Goal: Task Accomplishment & Management: Complete application form

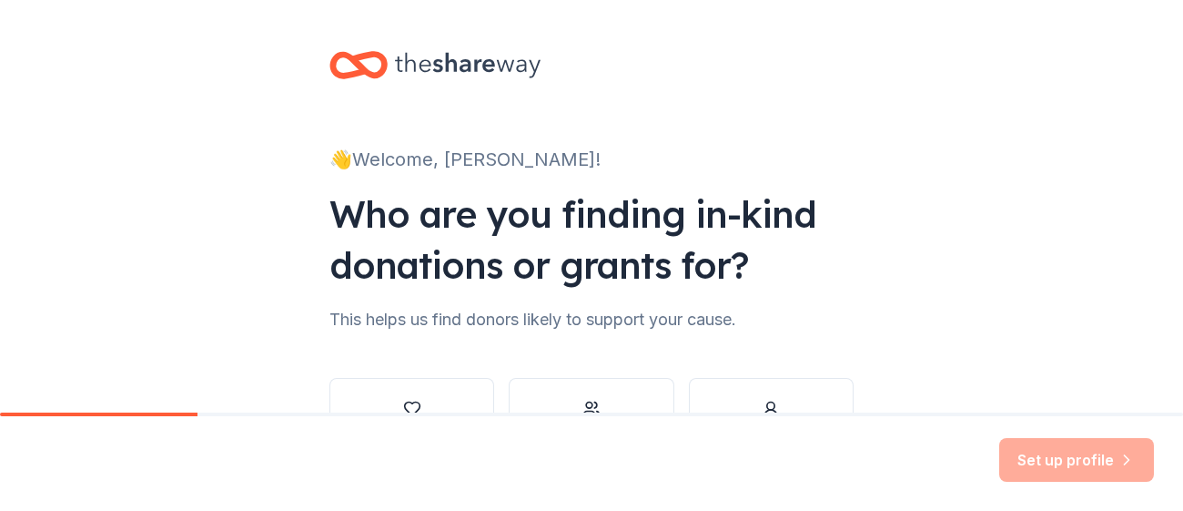
scroll to position [139, 0]
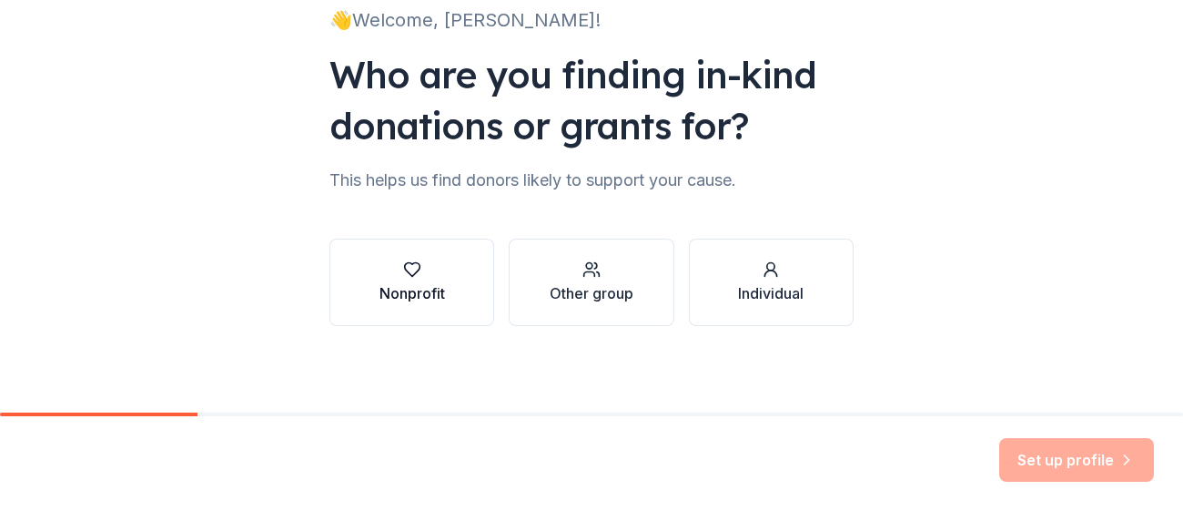
click at [440, 260] on div "button" at bounding box center [413, 269] width 66 height 18
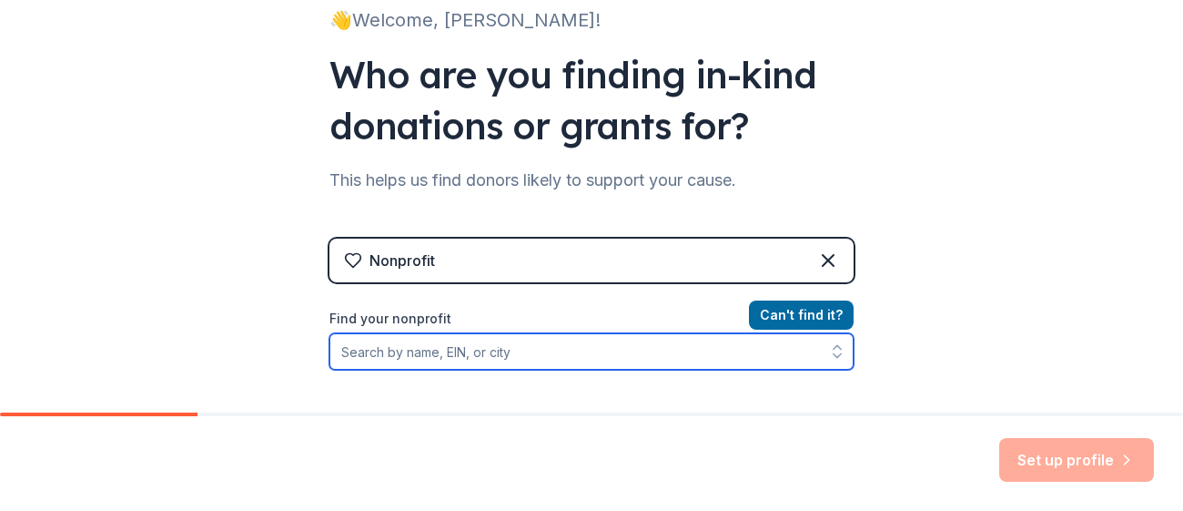
click at [587, 348] on input "Find your nonprofit" at bounding box center [592, 351] width 524 height 36
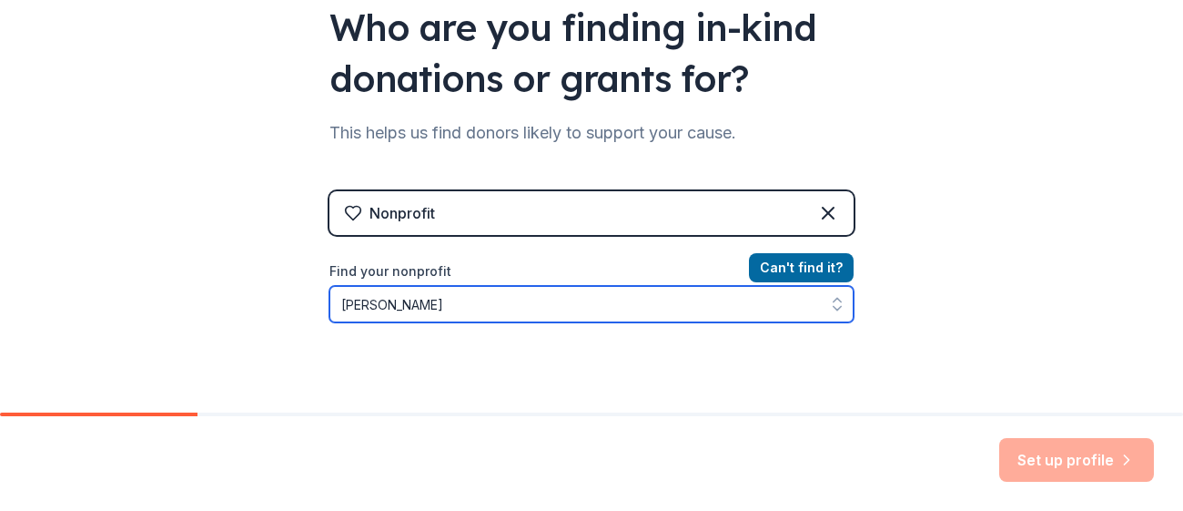
type input "matthew"
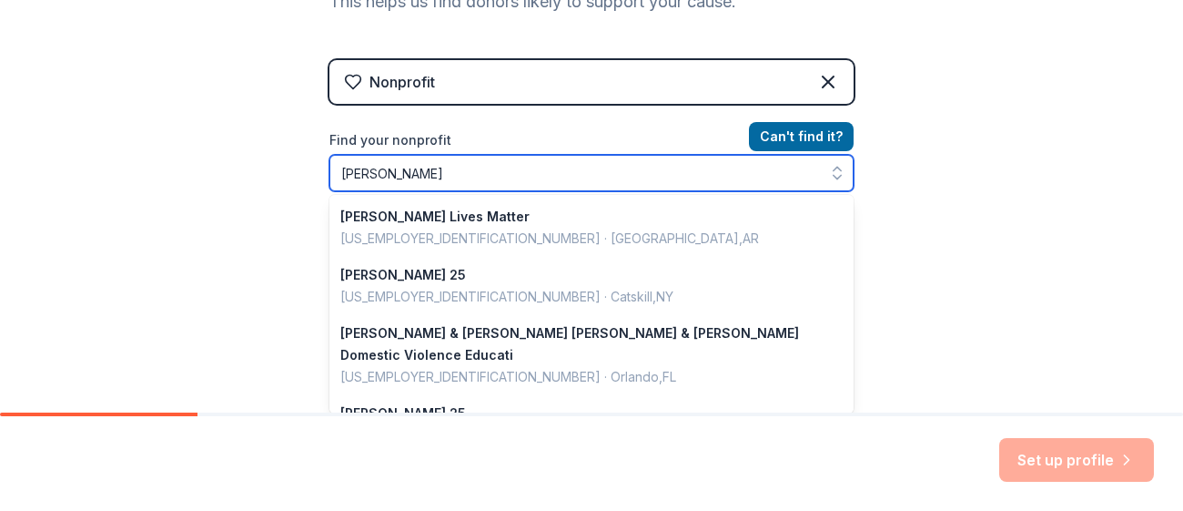
scroll to position [1284, 0]
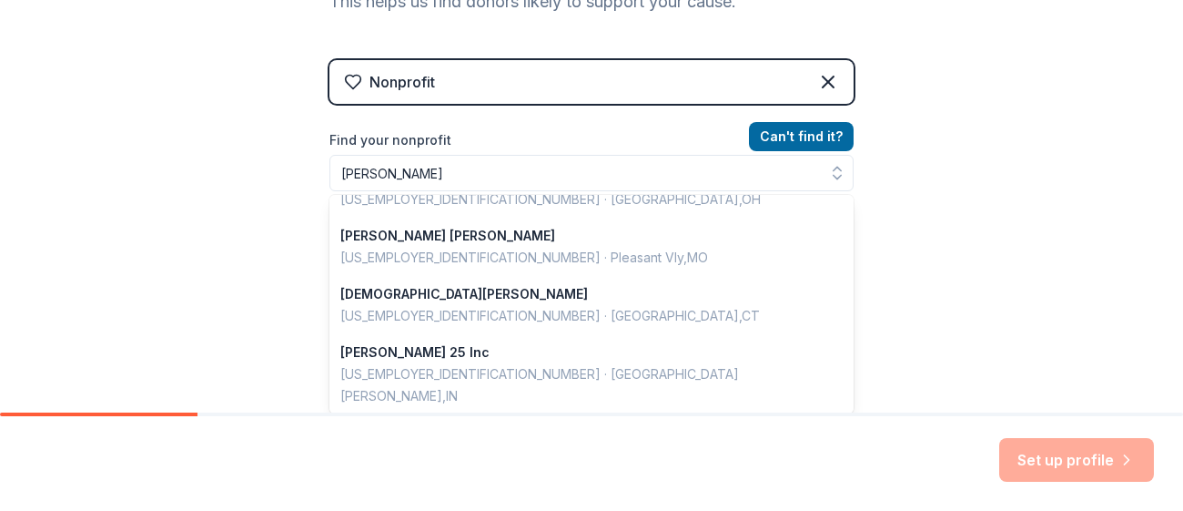
click at [556, 80] on div "Nonprofit Can ' t find it? Find your nonprofit matthew Matthews Lives Matter 92…" at bounding box center [592, 216] width 524 height 313
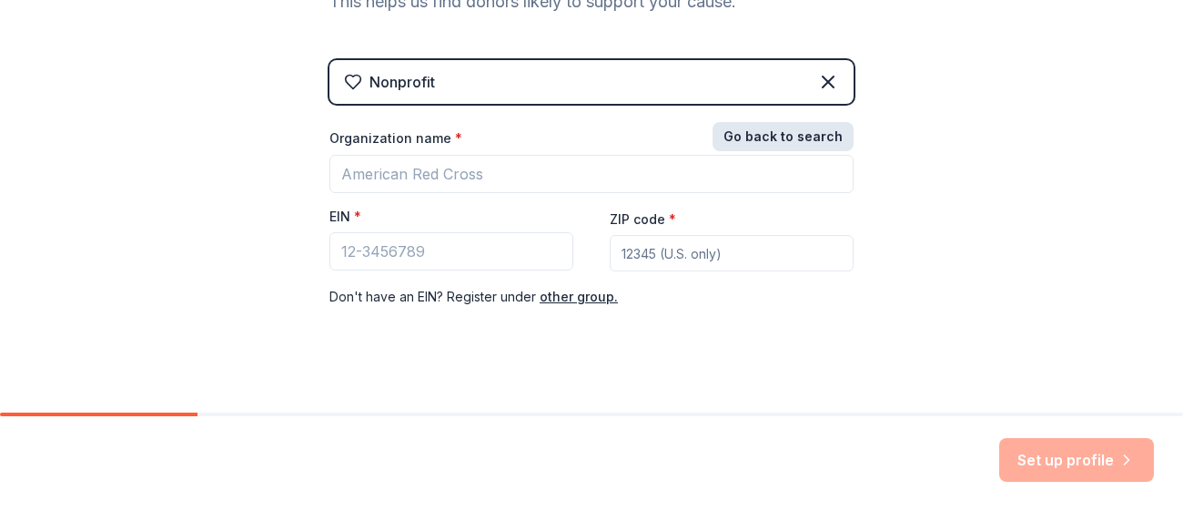
click at [784, 133] on button "Go back to search" at bounding box center [783, 136] width 141 height 29
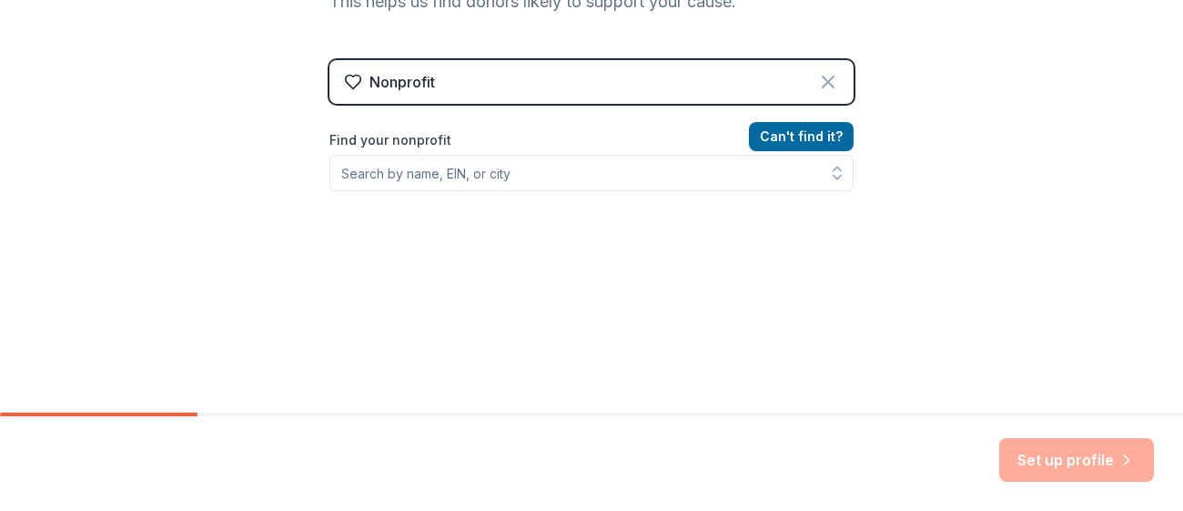
click at [821, 86] on icon at bounding box center [828, 82] width 22 height 22
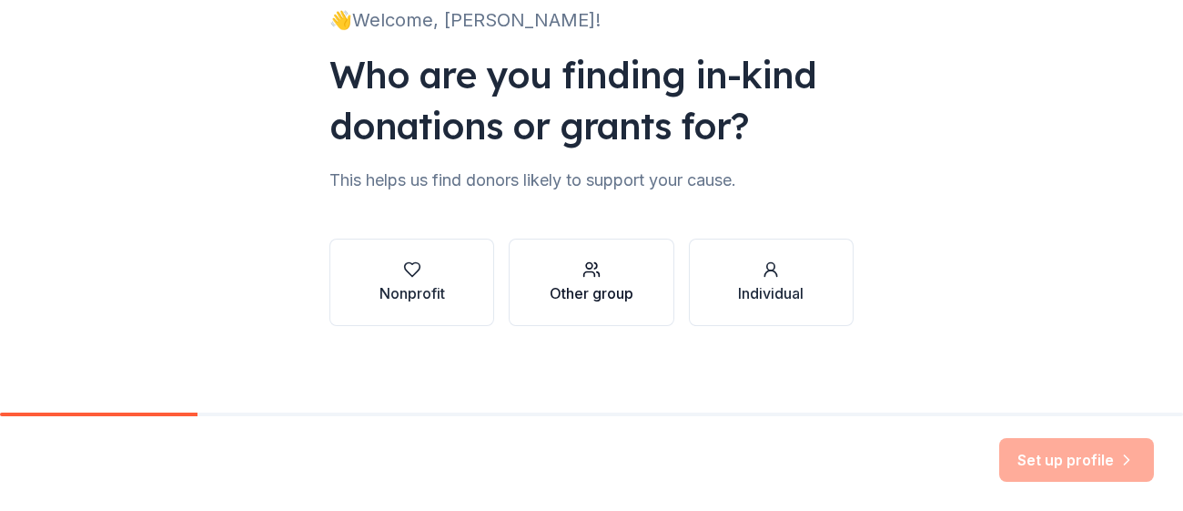
click at [566, 271] on div "button" at bounding box center [592, 269] width 84 height 18
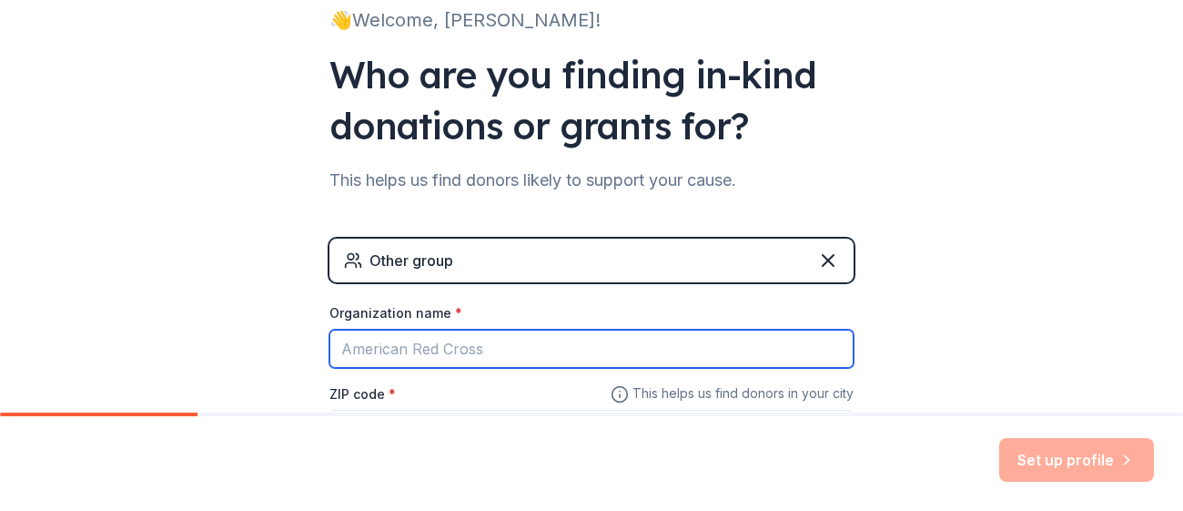
click at [483, 339] on input "Organization name *" at bounding box center [592, 349] width 524 height 38
click at [458, 358] on input "Matthew Jago Elemntary School" at bounding box center [592, 349] width 524 height 38
drag, startPoint x: 458, startPoint y: 358, endPoint x: 468, endPoint y: 350, distance: 12.9
click at [468, 350] on input "Matthew Jago Elemntary School" at bounding box center [592, 349] width 524 height 38
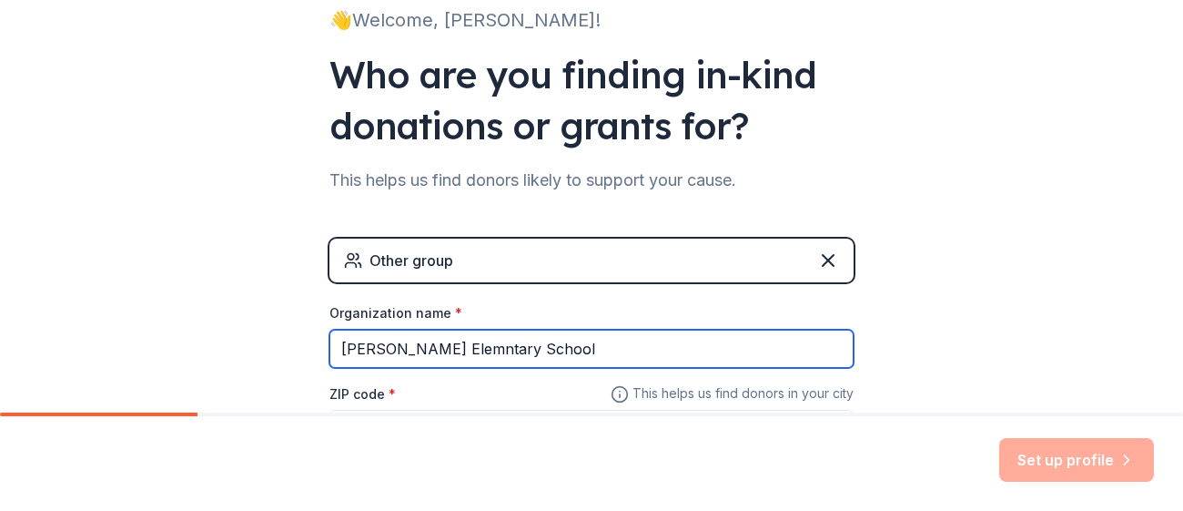
click at [468, 350] on input "Matthew Jago Elemntary School" at bounding box center [592, 349] width 524 height 38
click at [481, 350] on input "Matthew Jago Elemntary School" at bounding box center [592, 349] width 524 height 38
click at [613, 357] on input "[PERSON_NAME][GEOGRAPHIC_DATA]" at bounding box center [592, 349] width 524 height 38
type input "[PERSON_NAME][GEOGRAPHIC_DATA]"
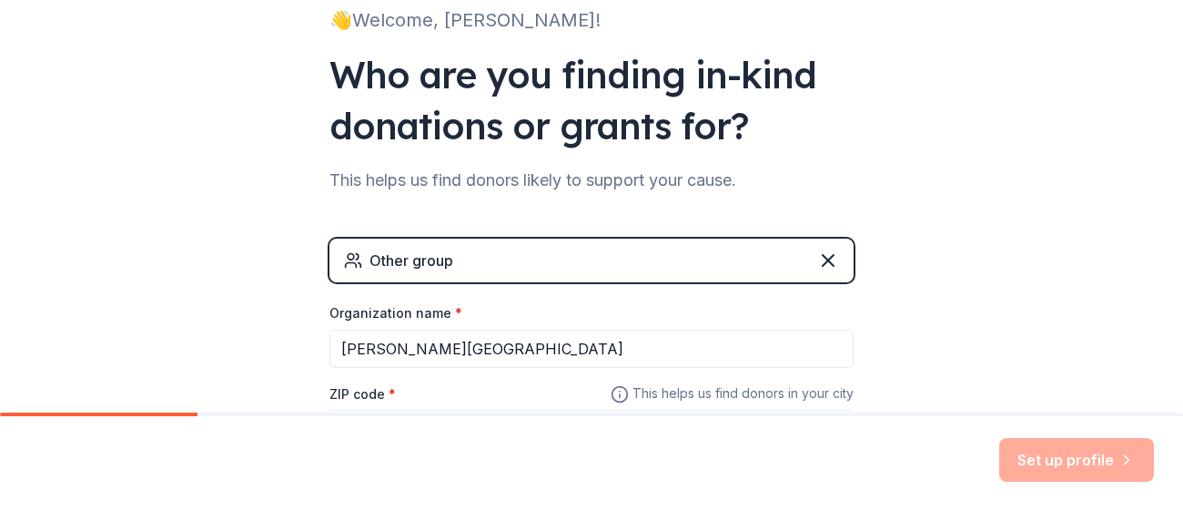
click at [457, 405] on div "ZIP code *" at bounding box center [592, 414] width 524 height 65
click at [370, 375] on div "Organization name * Matthew Jago Elementary School ZIP code * This helps us fin…" at bounding box center [592, 375] width 524 height 142
click at [374, 385] on label "ZIP code *" at bounding box center [363, 394] width 66 height 18
click at [374, 410] on input "ZIP code *" at bounding box center [592, 428] width 524 height 36
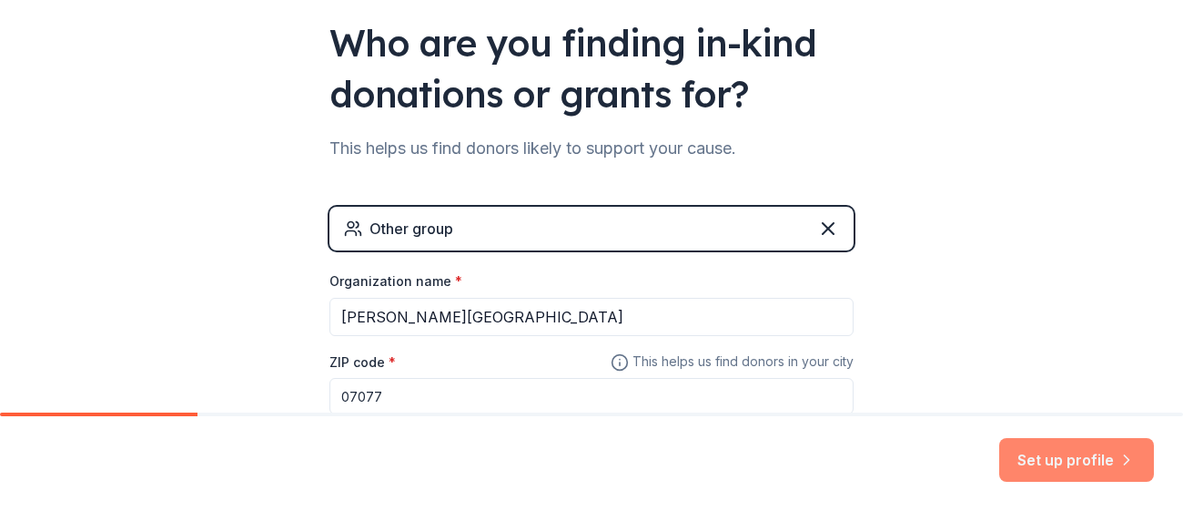
type input "07077"
click at [1023, 453] on button "Set up profile" at bounding box center [1076, 460] width 155 height 44
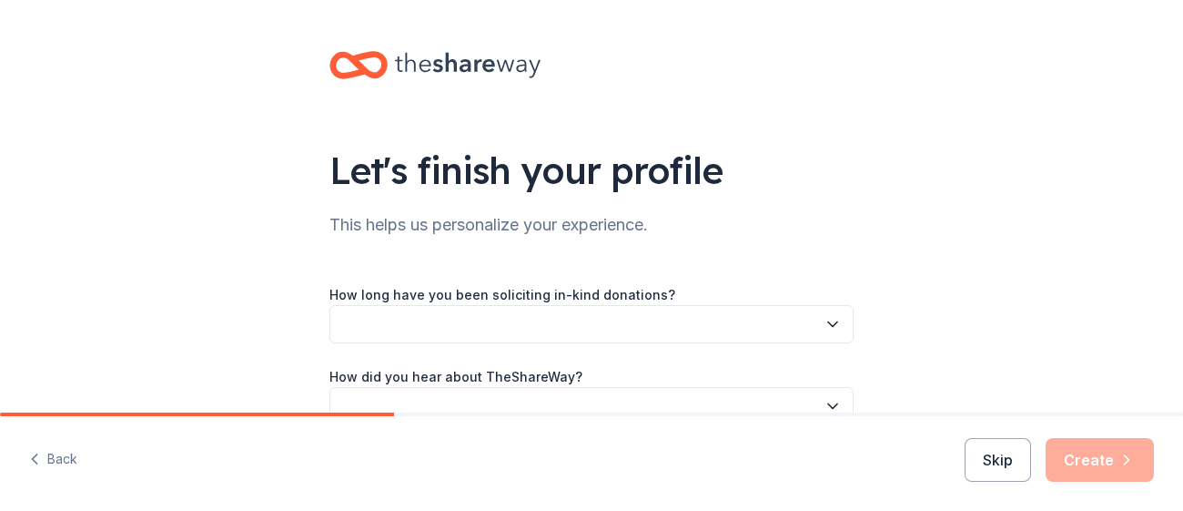
click at [793, 316] on button "button" at bounding box center [592, 324] width 524 height 38
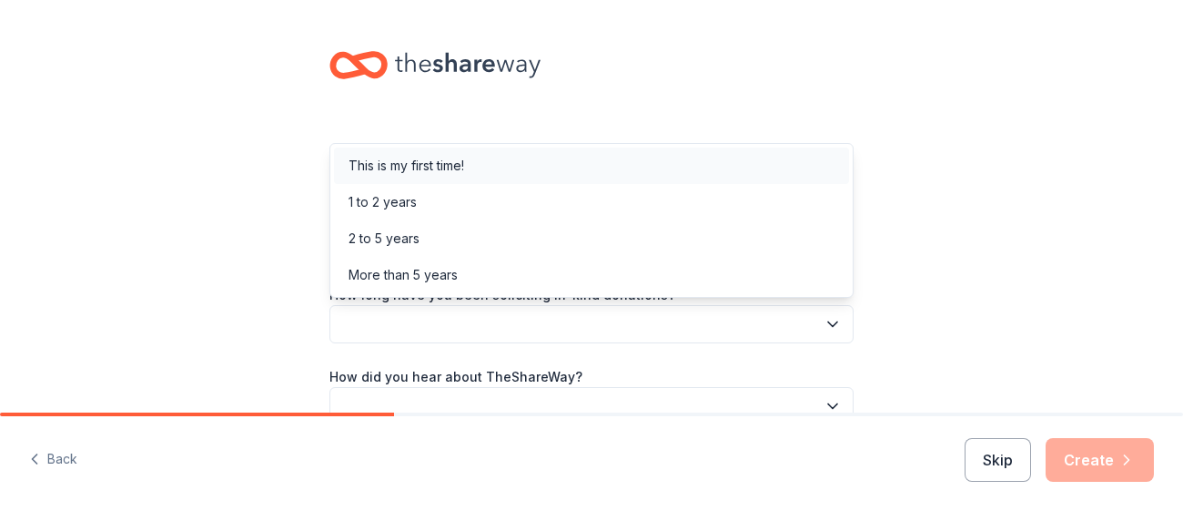
click at [579, 167] on div "This is my first time!" at bounding box center [591, 165] width 515 height 36
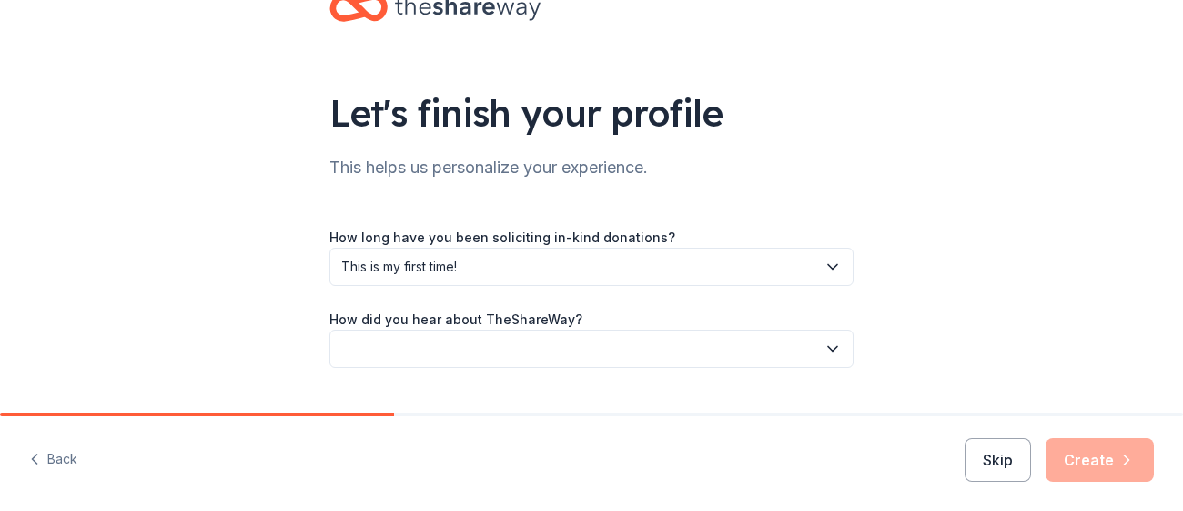
scroll to position [61, 0]
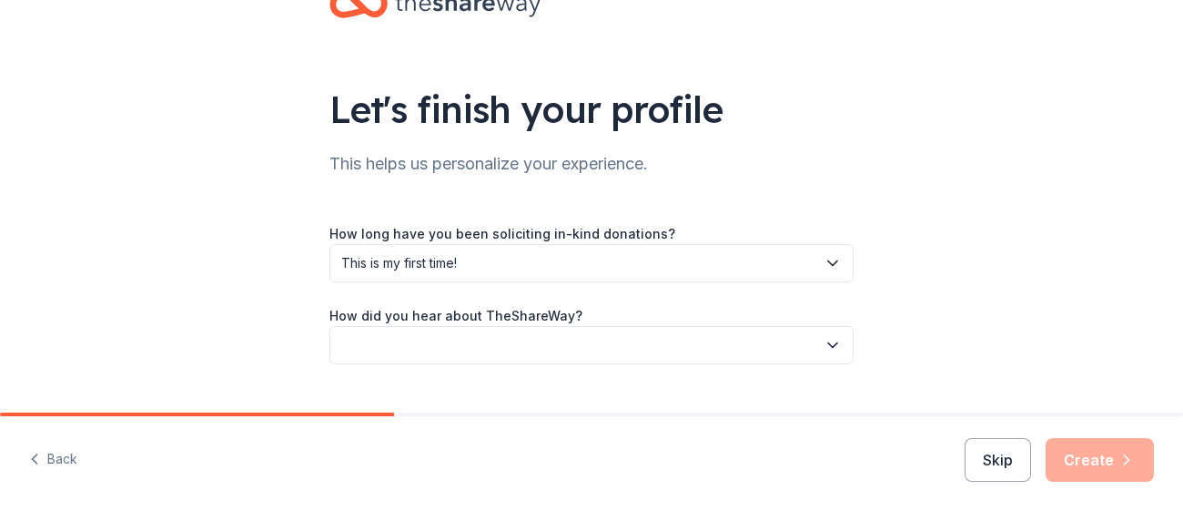
click at [685, 339] on button "button" at bounding box center [592, 345] width 524 height 38
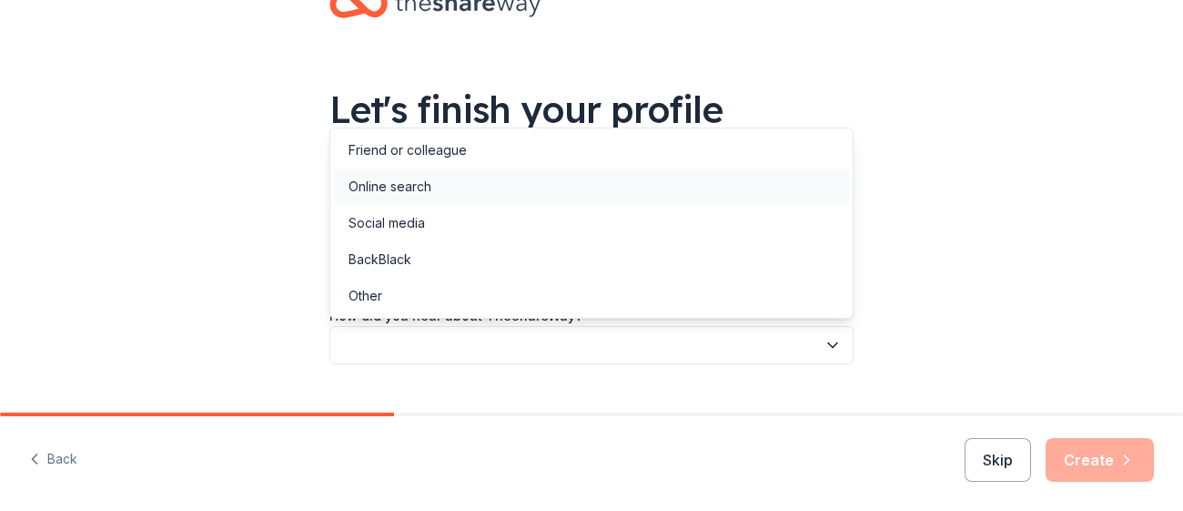
click at [425, 186] on div "Online search" at bounding box center [390, 187] width 83 height 22
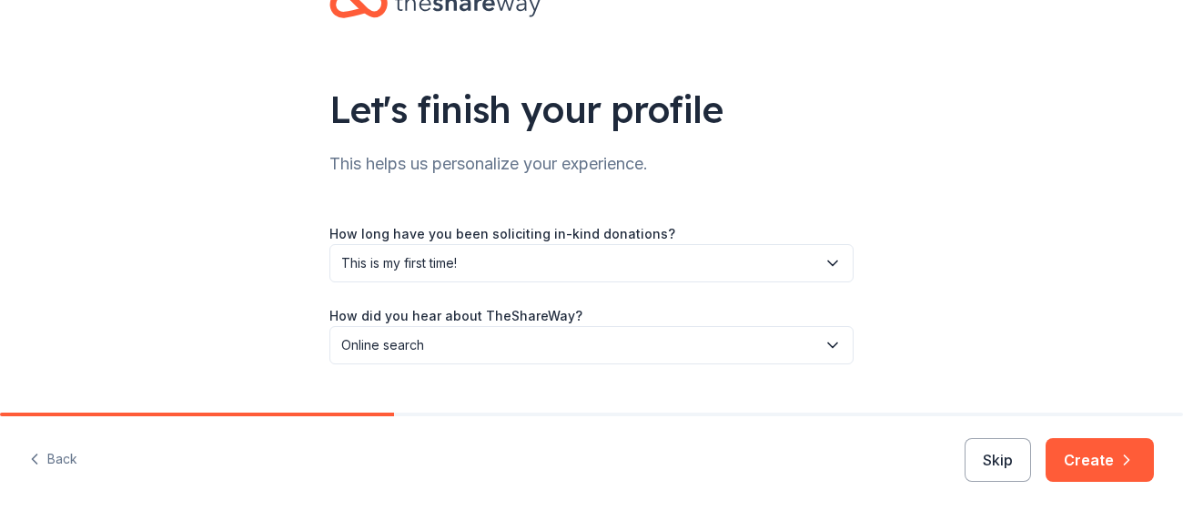
scroll to position [98, 0]
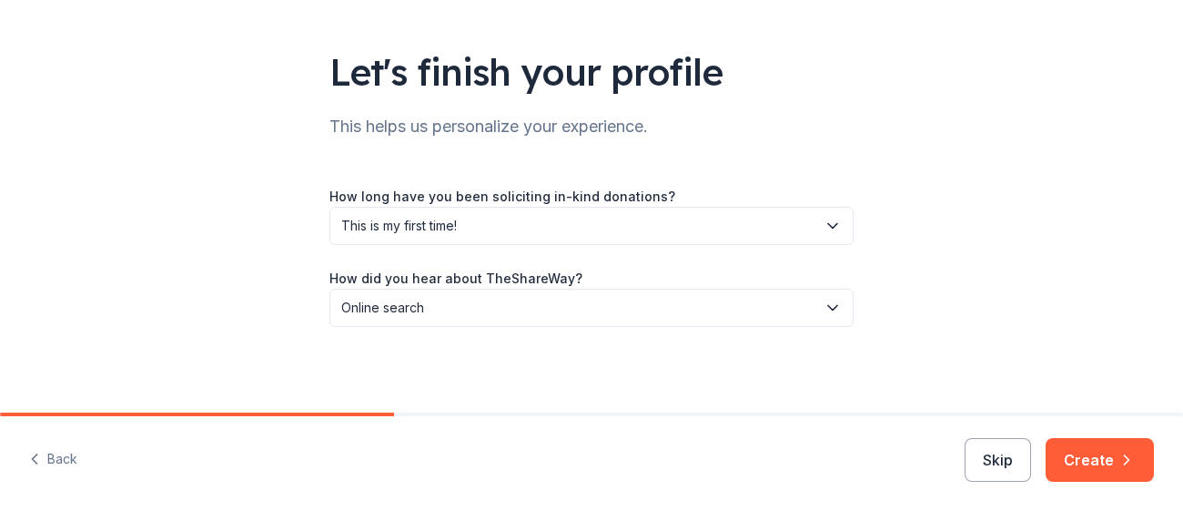
click at [1105, 482] on div "Skip Create" at bounding box center [1059, 460] width 189 height 44
click at [1090, 462] on button "Create" at bounding box center [1100, 460] width 108 height 44
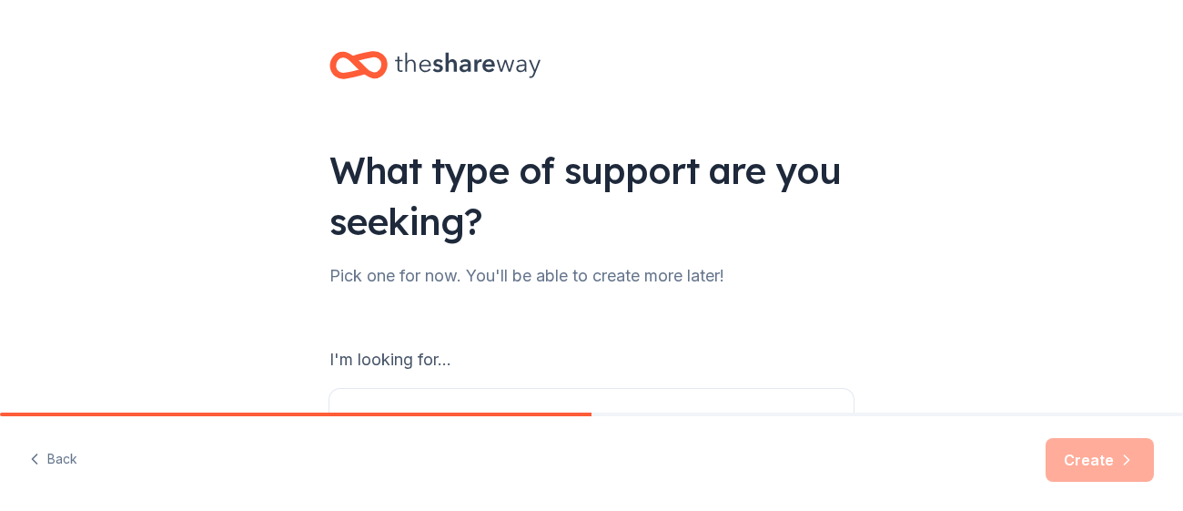
click at [485, 348] on div "I'm looking for..." at bounding box center [592, 359] width 524 height 29
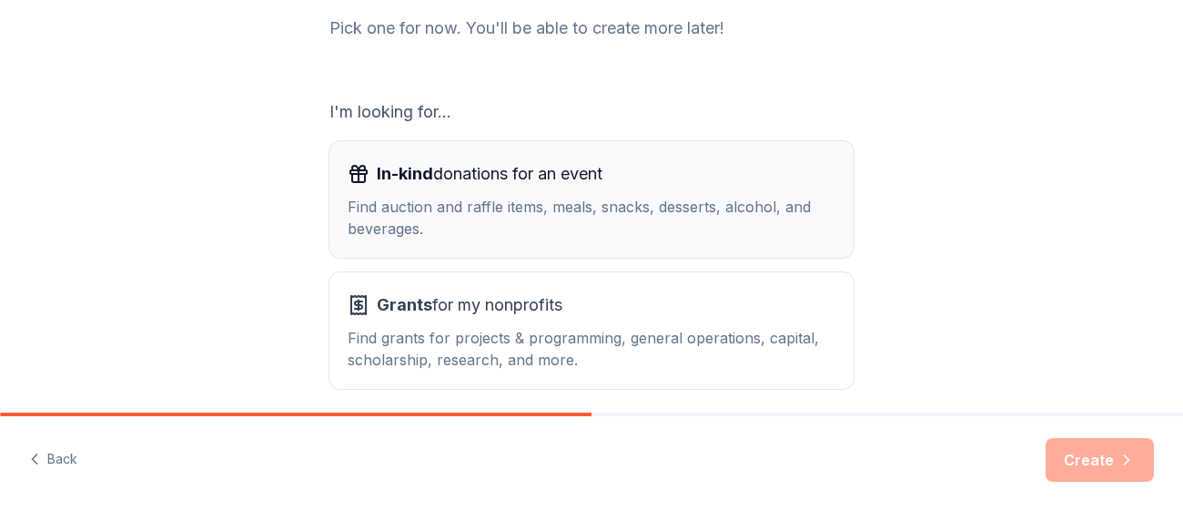
scroll to position [248, 0]
click at [512, 235] on div "Find auction and raffle items, meals, snacks, desserts, alcohol, and beverages." at bounding box center [592, 217] width 488 height 44
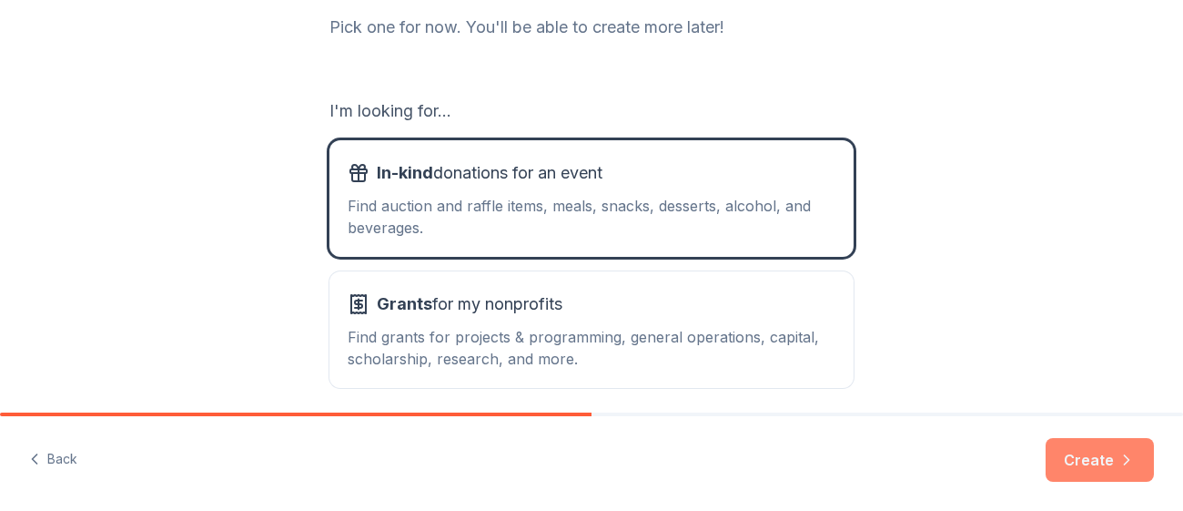
click at [1121, 474] on button "Create" at bounding box center [1100, 460] width 108 height 44
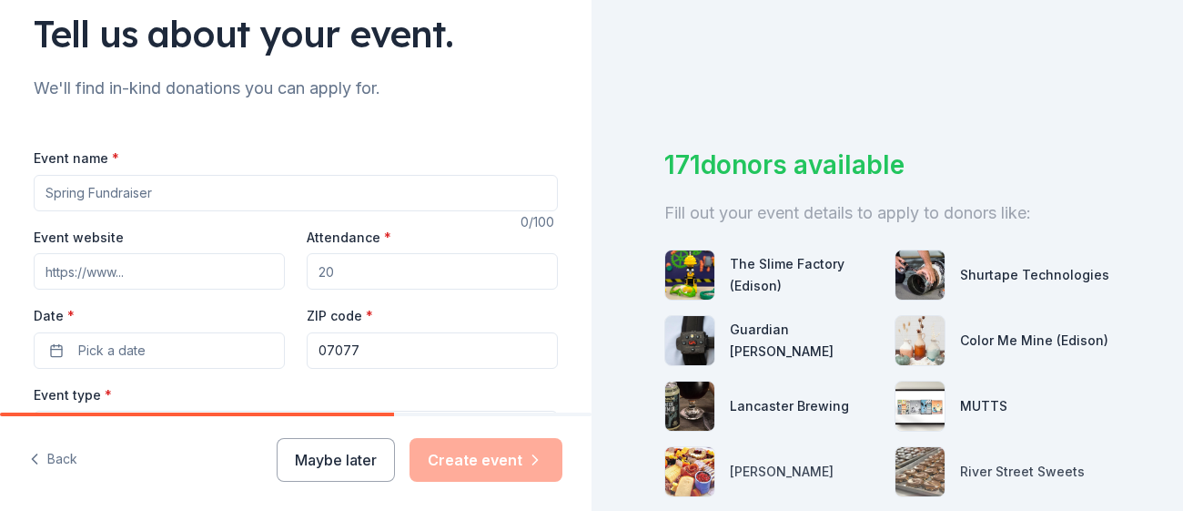
scroll to position [143, 0]
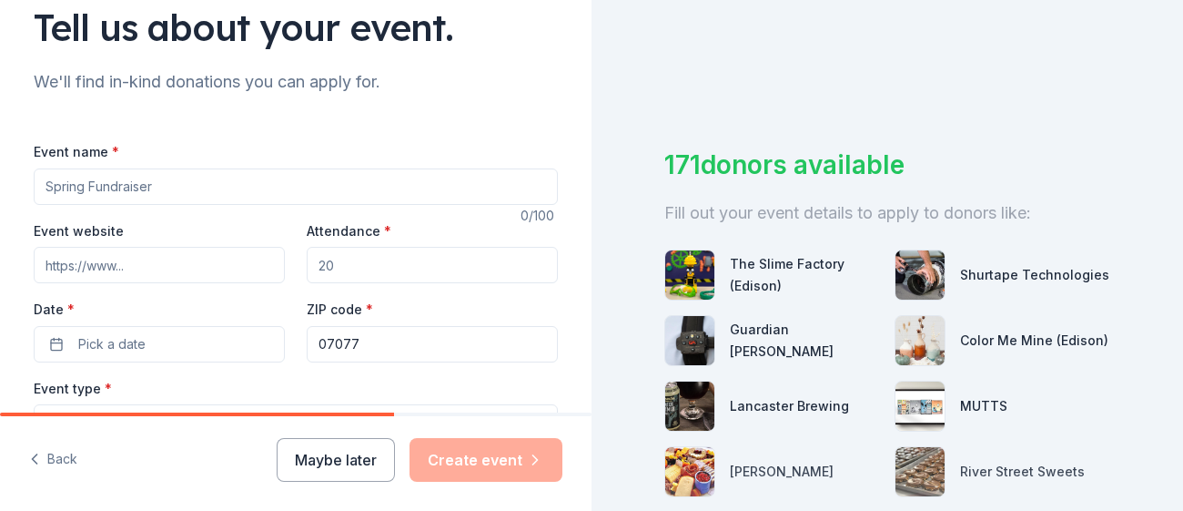
click at [174, 194] on input "Event name *" at bounding box center [296, 186] width 524 height 36
type input "Breakfast With Santa"
click at [342, 254] on input "Attendance *" at bounding box center [432, 265] width 251 height 36
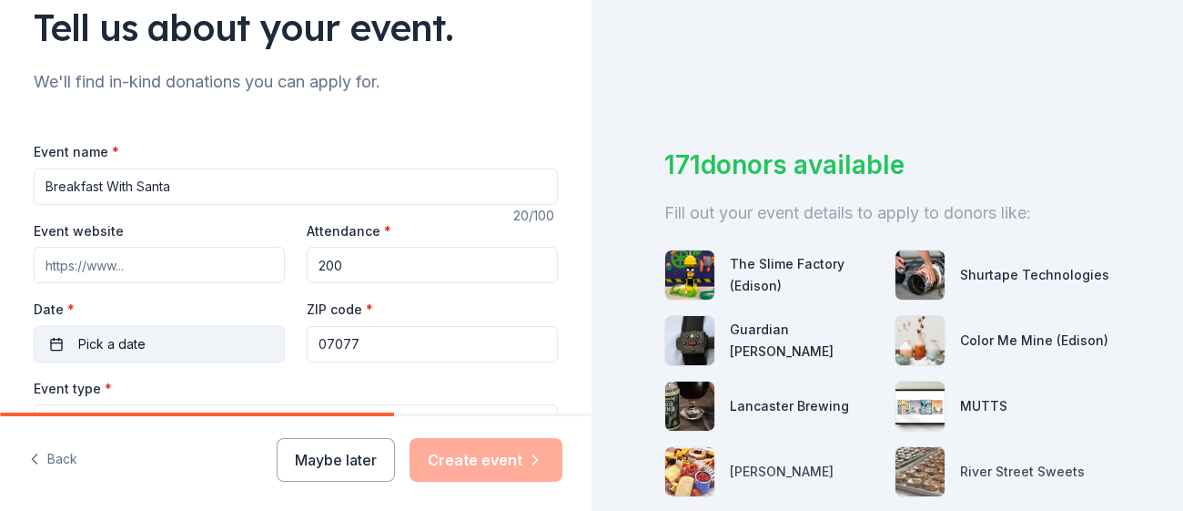
type input "200"
click at [167, 340] on button "Pick a date" at bounding box center [159, 344] width 251 height 36
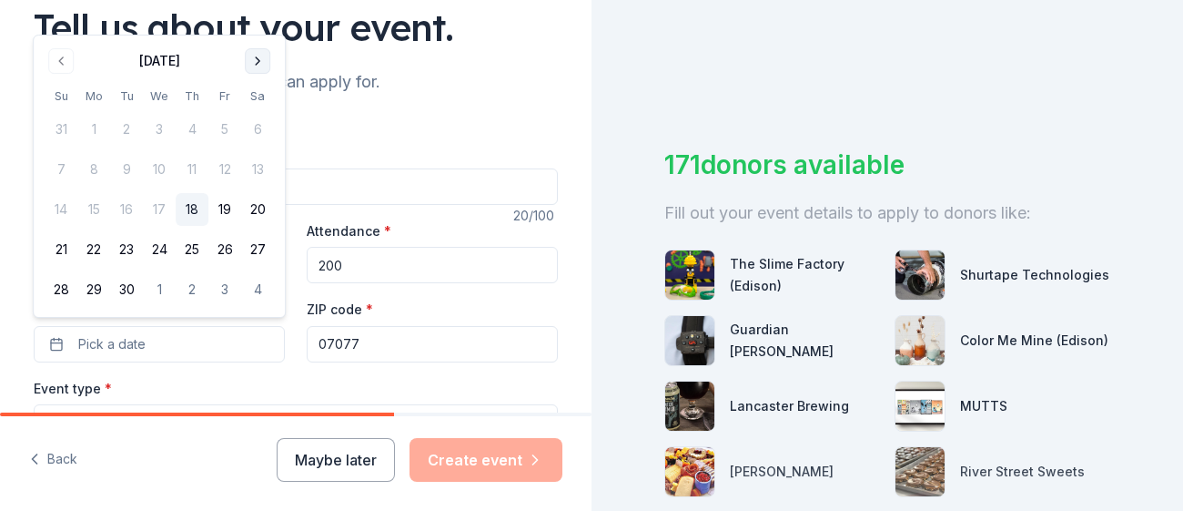
click at [258, 64] on button "Go to next month" at bounding box center [257, 60] width 25 height 25
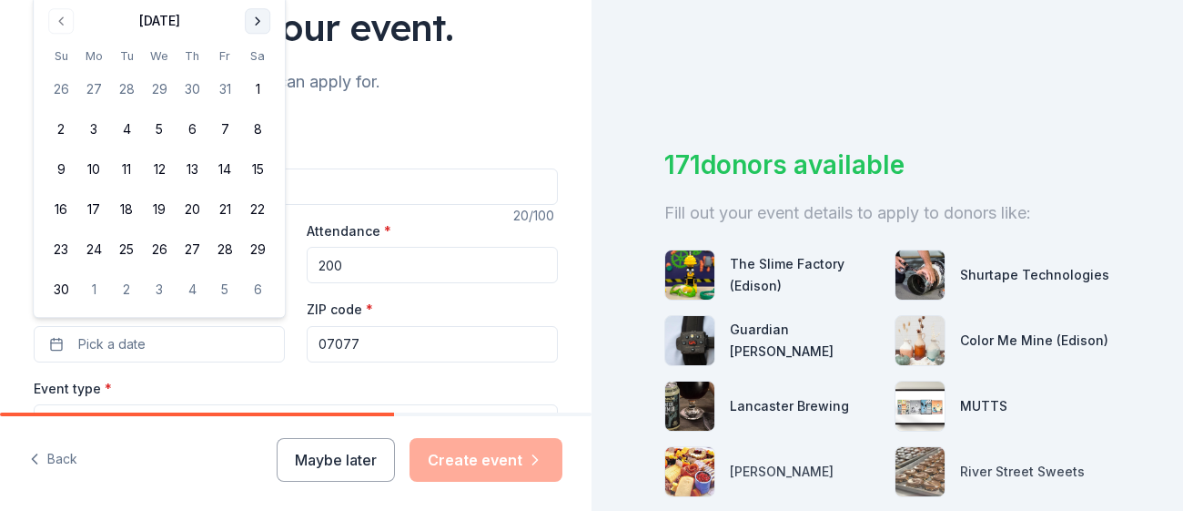
click at [261, 21] on button "Go to next month" at bounding box center [257, 20] width 25 height 25
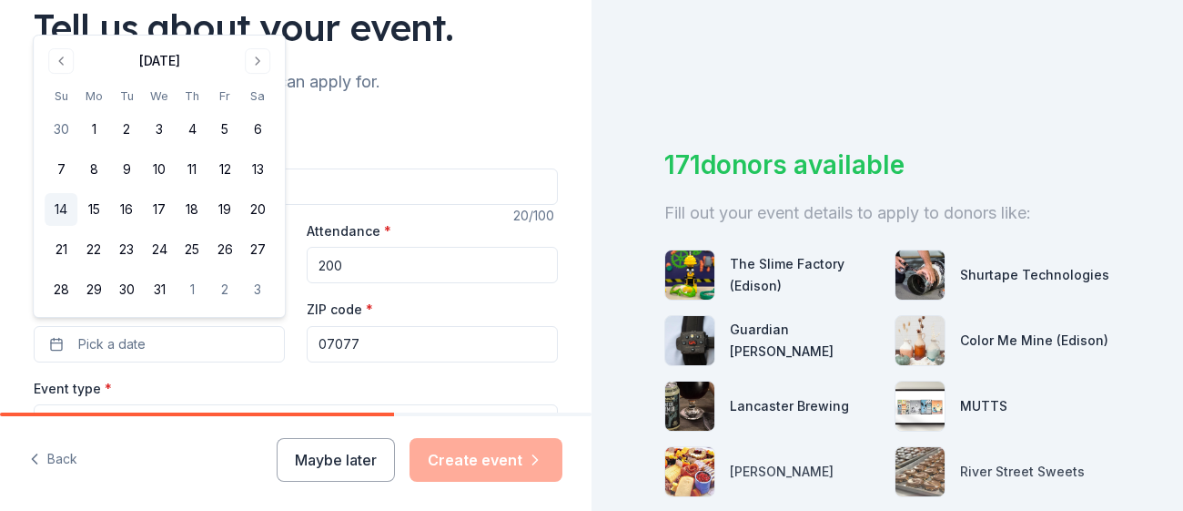
click at [60, 213] on button "14" at bounding box center [61, 209] width 33 height 33
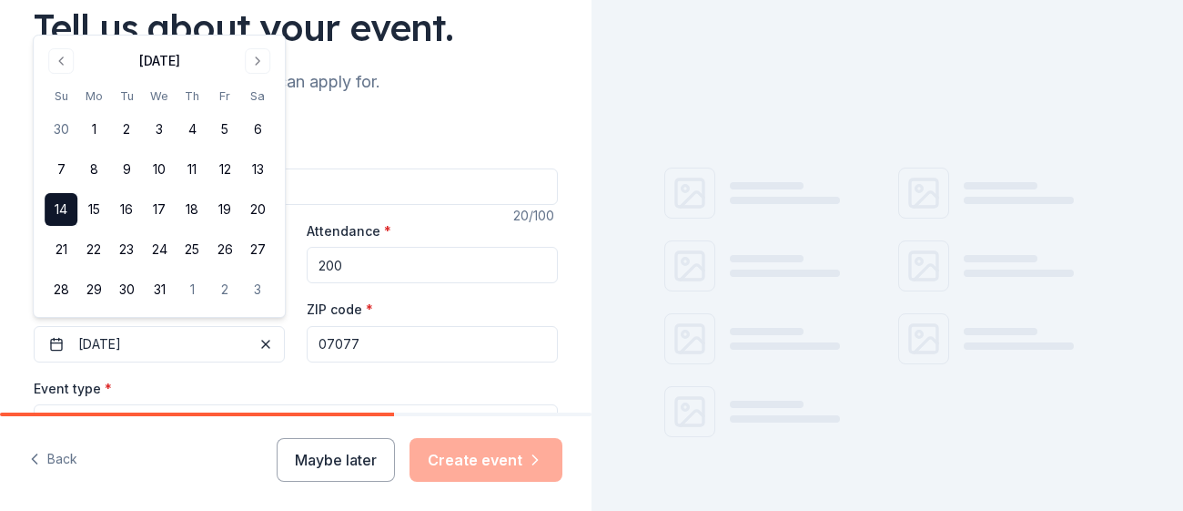
click at [356, 343] on input "07077" at bounding box center [432, 344] width 251 height 36
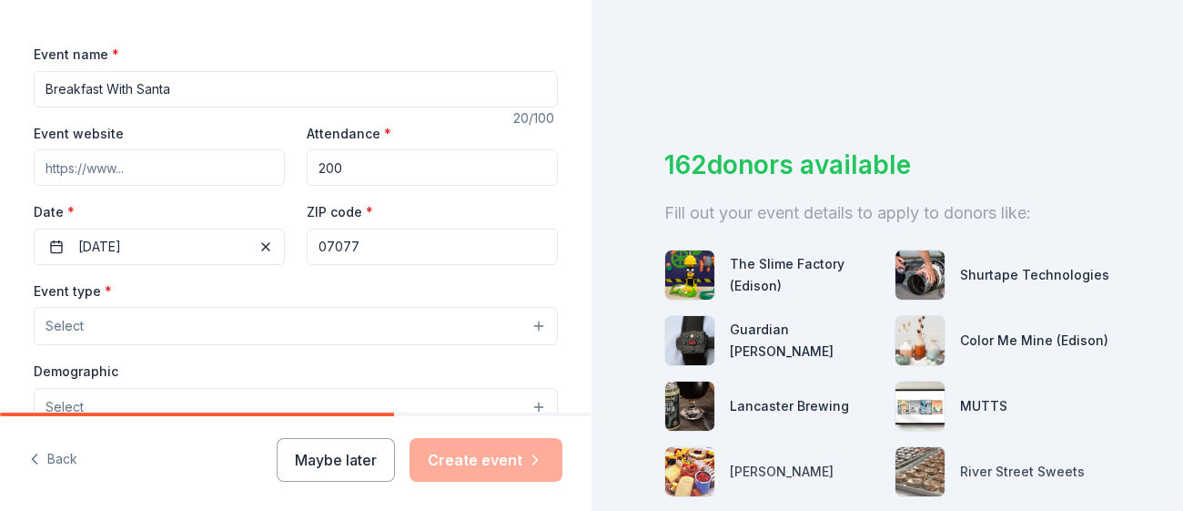
scroll to position [245, 0]
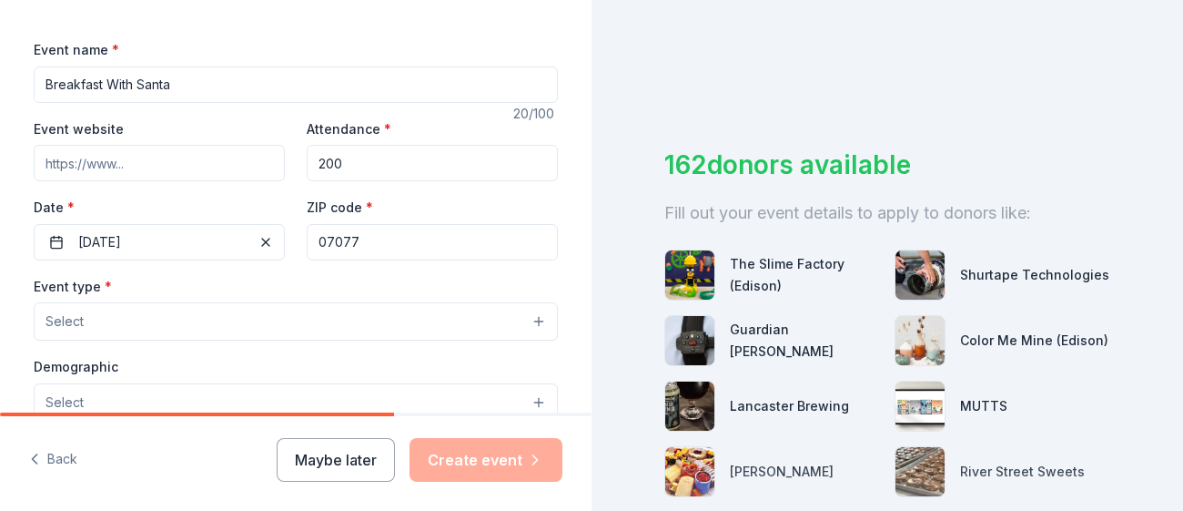
click at [203, 308] on button "Select" at bounding box center [296, 321] width 524 height 38
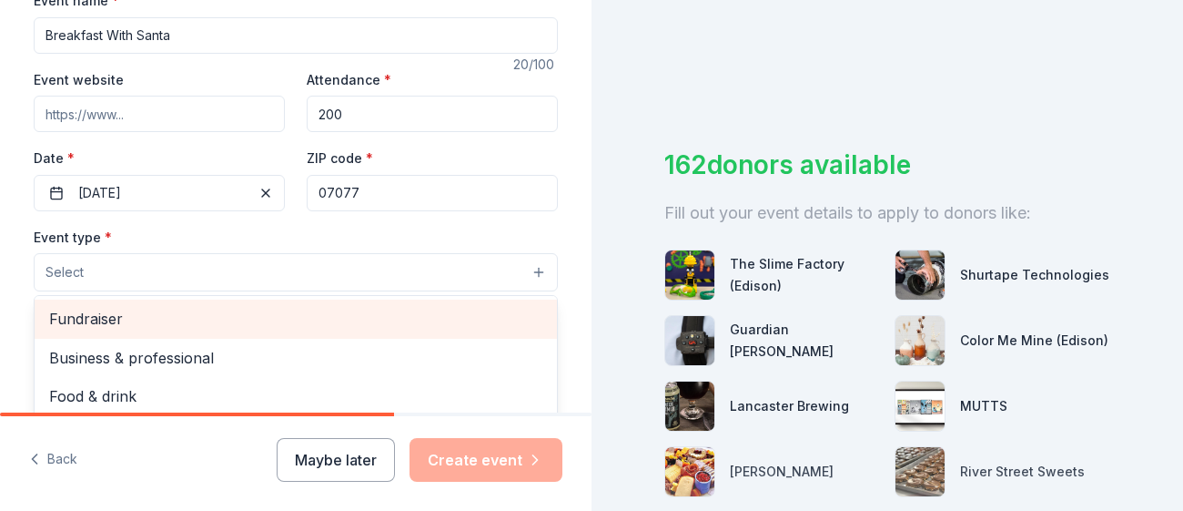
click at [205, 317] on span "Fundraiser" at bounding box center [295, 319] width 493 height 24
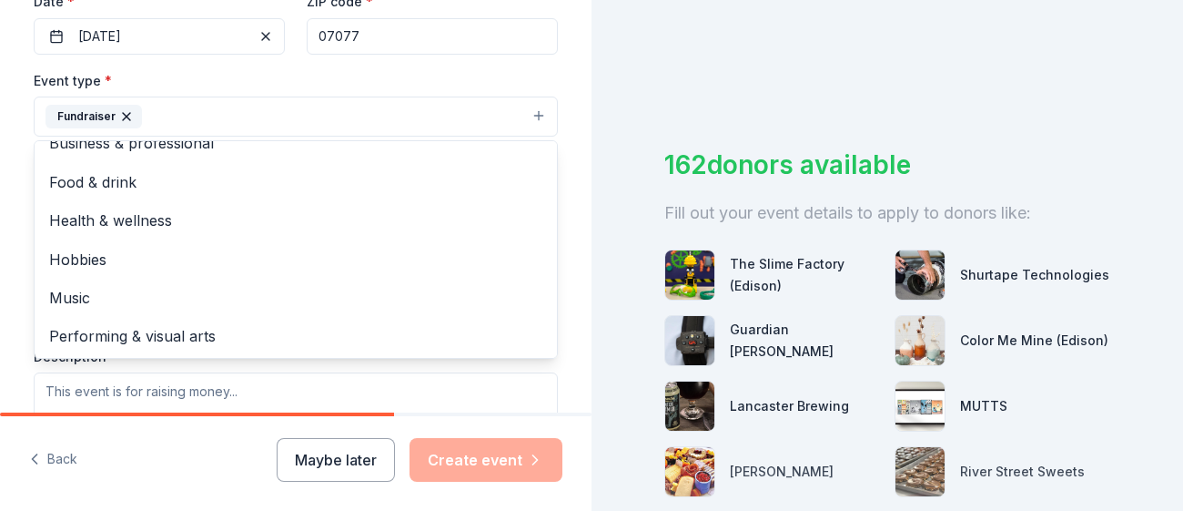
scroll to position [453, 0]
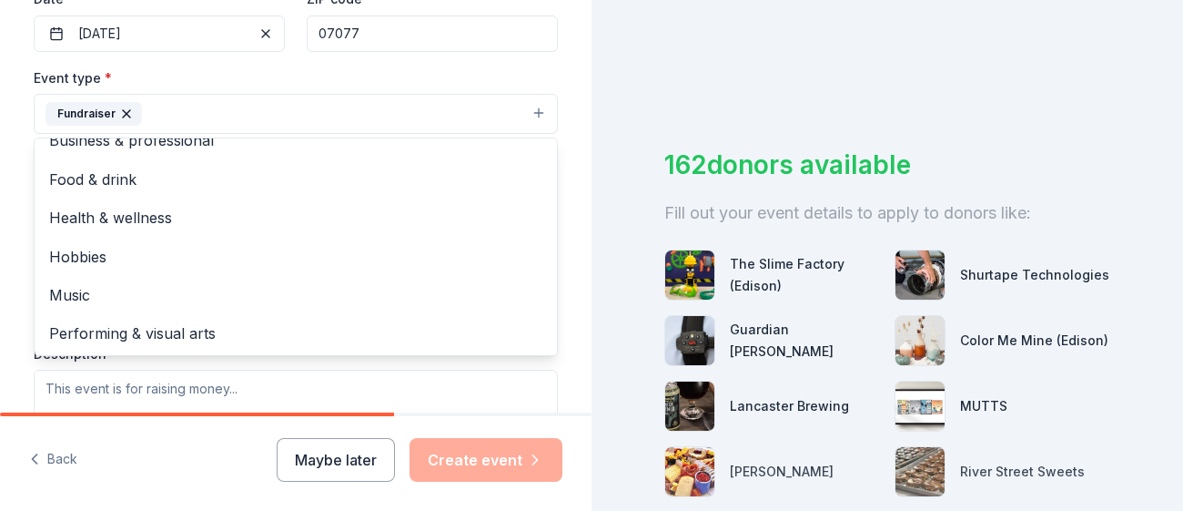
click at [196, 371] on div "Event type * Fundraiser Business & professional Food & drink Health & wellness …" at bounding box center [296, 258] width 524 height 385
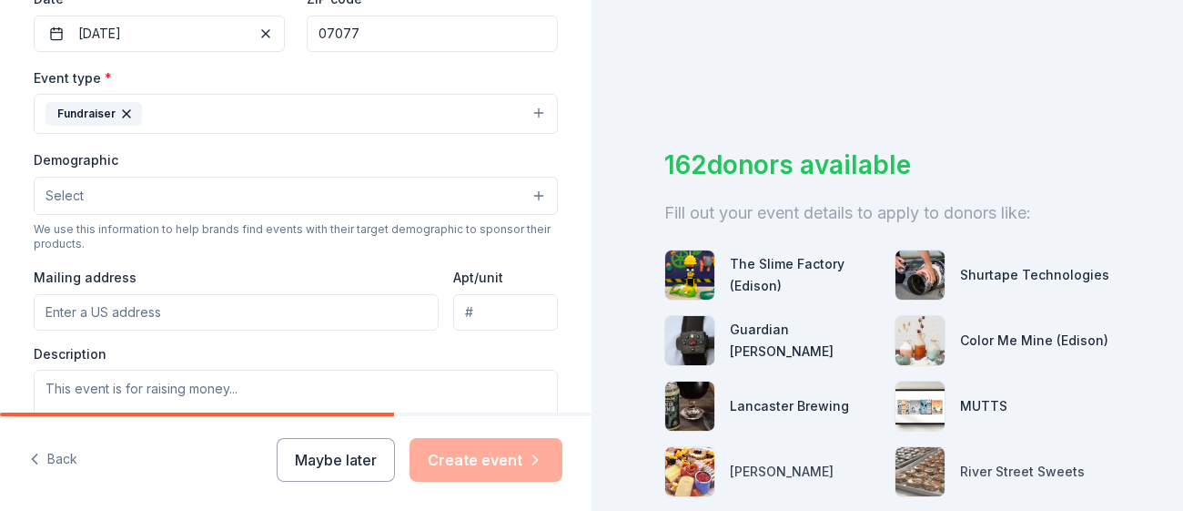
click at [169, 177] on button "Select" at bounding box center [296, 196] width 524 height 38
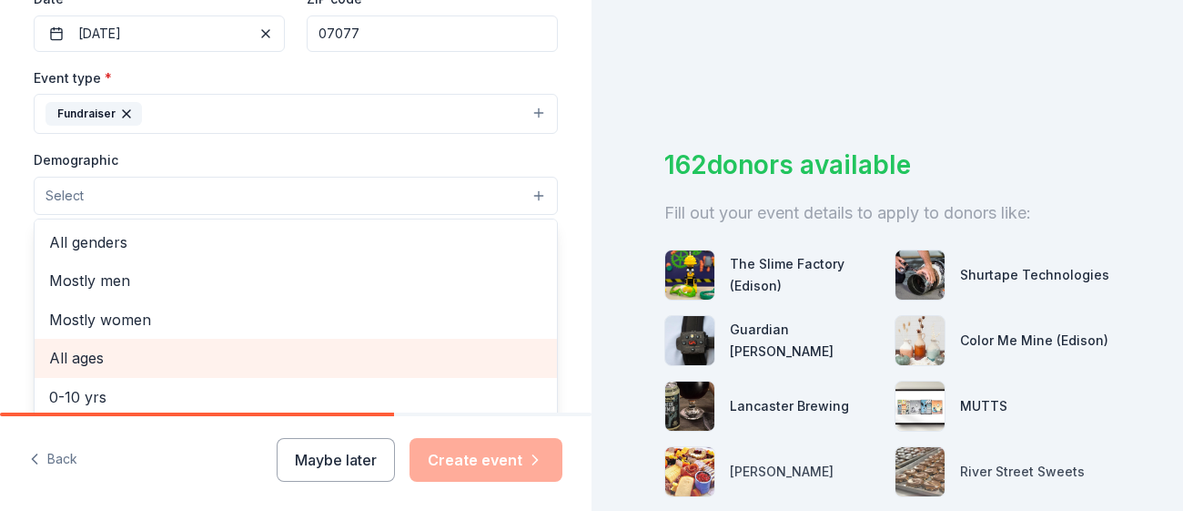
click at [104, 358] on span "All ages" at bounding box center [295, 358] width 493 height 24
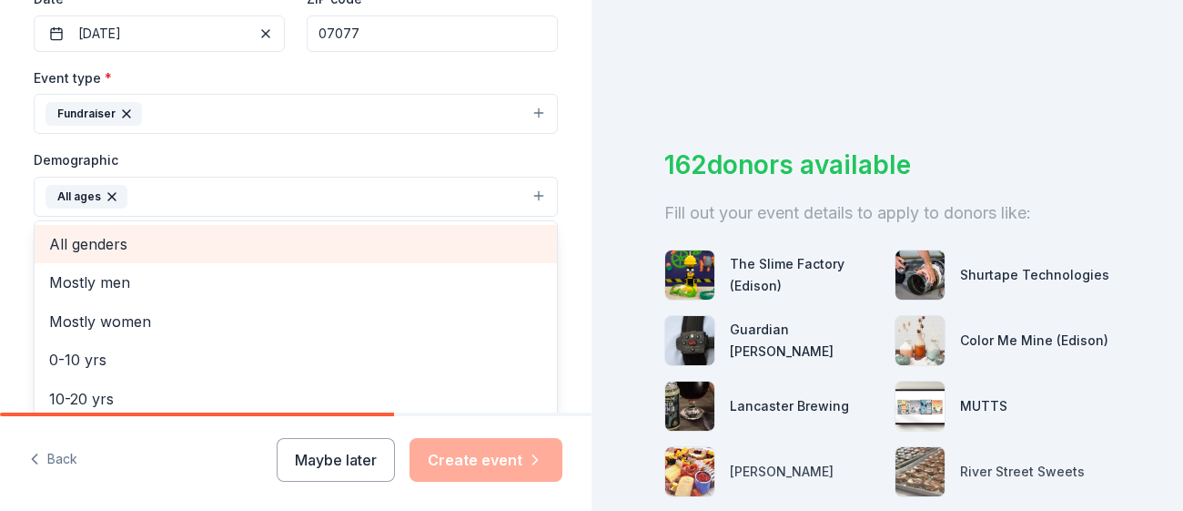
click at [107, 232] on span "All genders" at bounding box center [295, 244] width 493 height 24
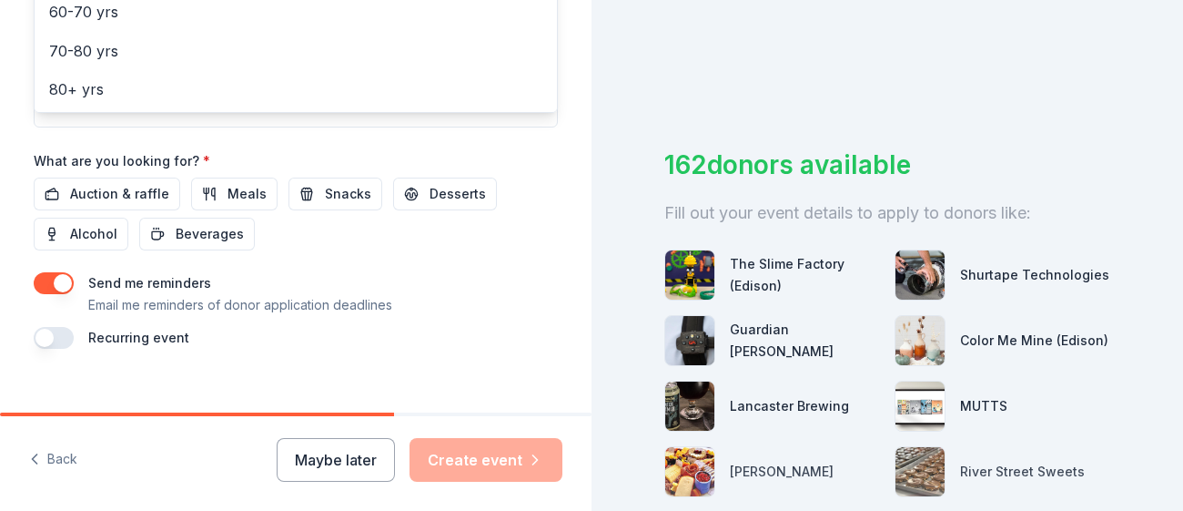
scroll to position [793, 0]
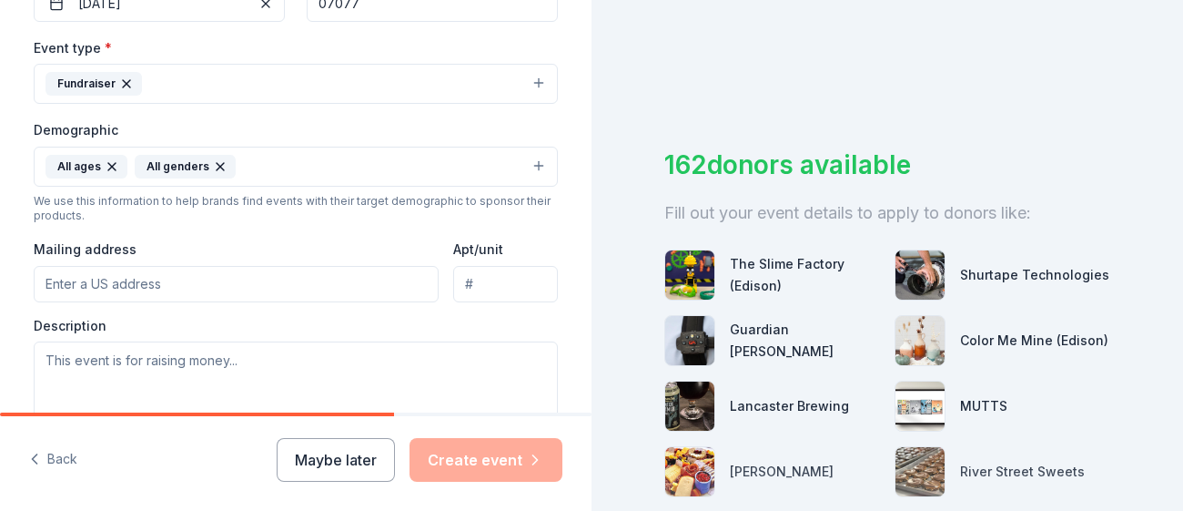
scroll to position [484, 0]
click at [138, 286] on input "Mailing address" at bounding box center [236, 283] width 405 height 36
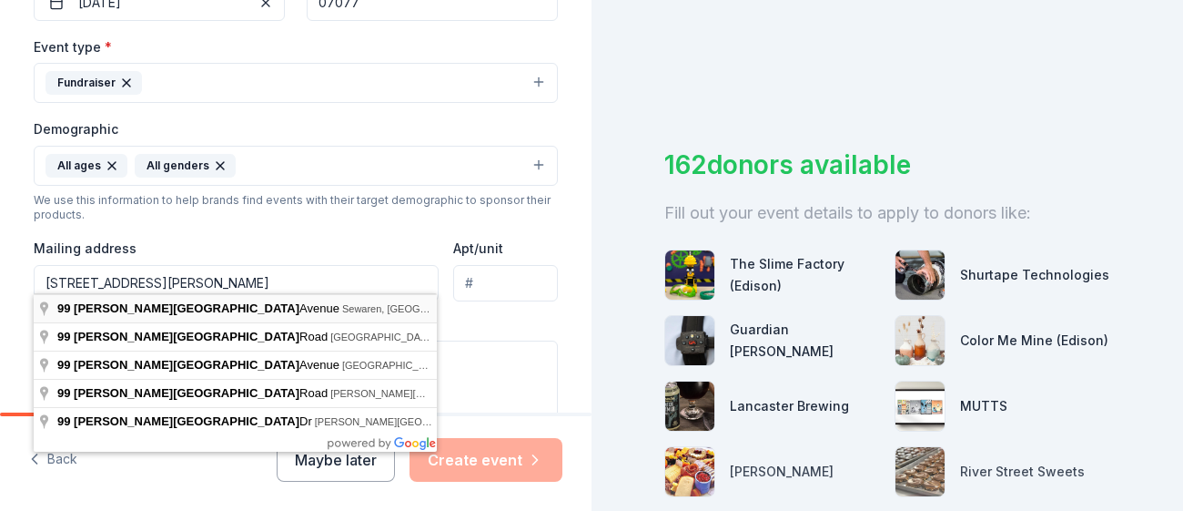
type input "99 Glen Cove Avenue, Woodbridge Township, NJ, 07077"
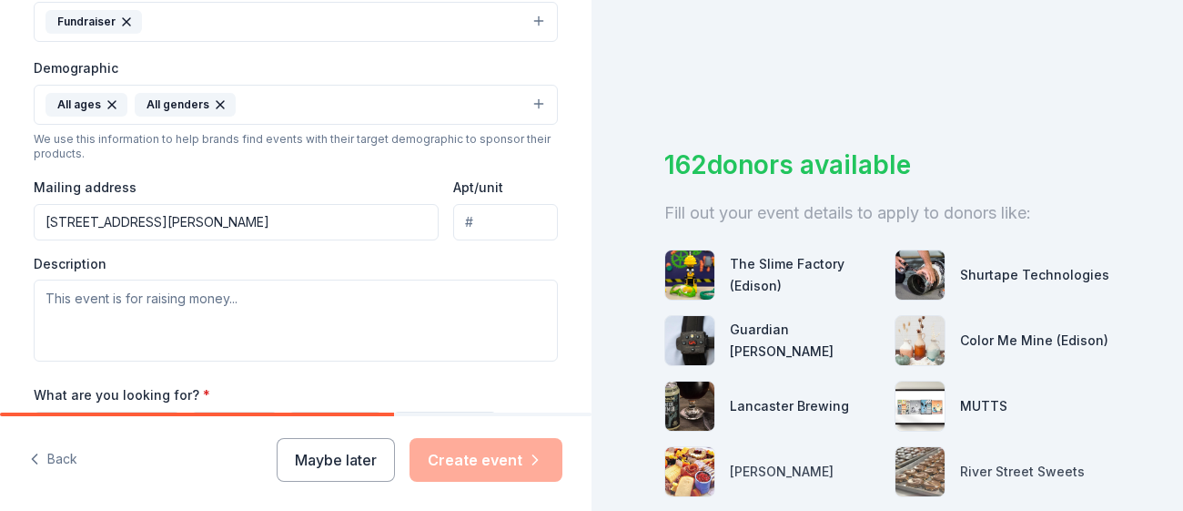
scroll to position [546, 0]
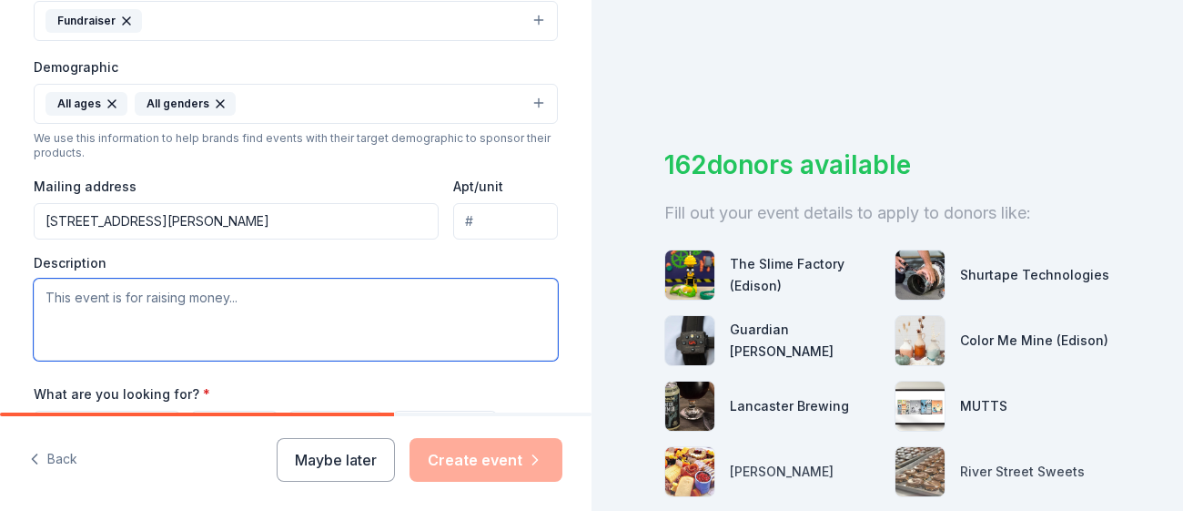
click at [155, 300] on textarea at bounding box center [296, 320] width 524 height 82
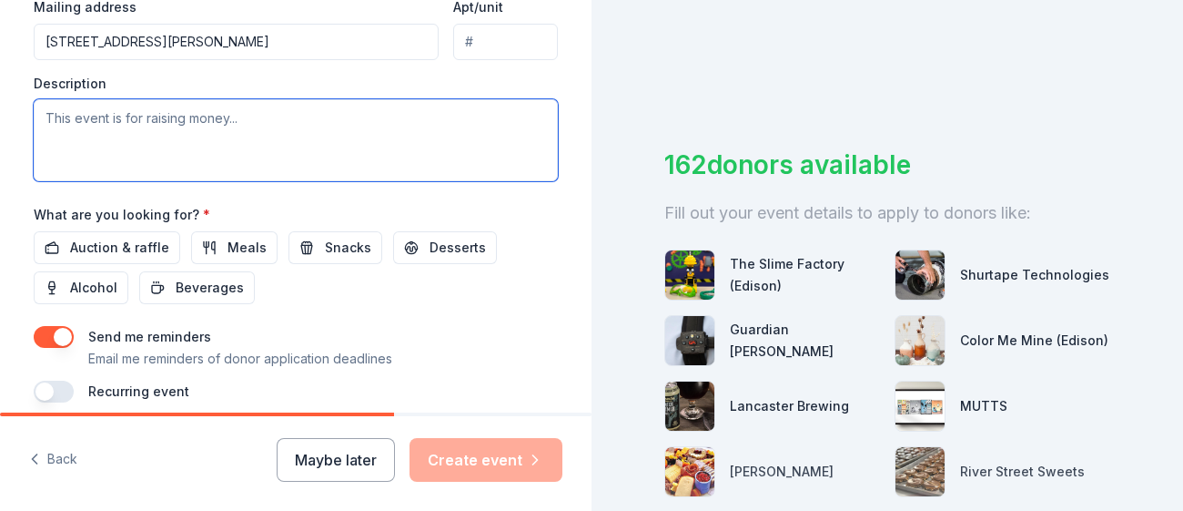
scroll to position [741, 0]
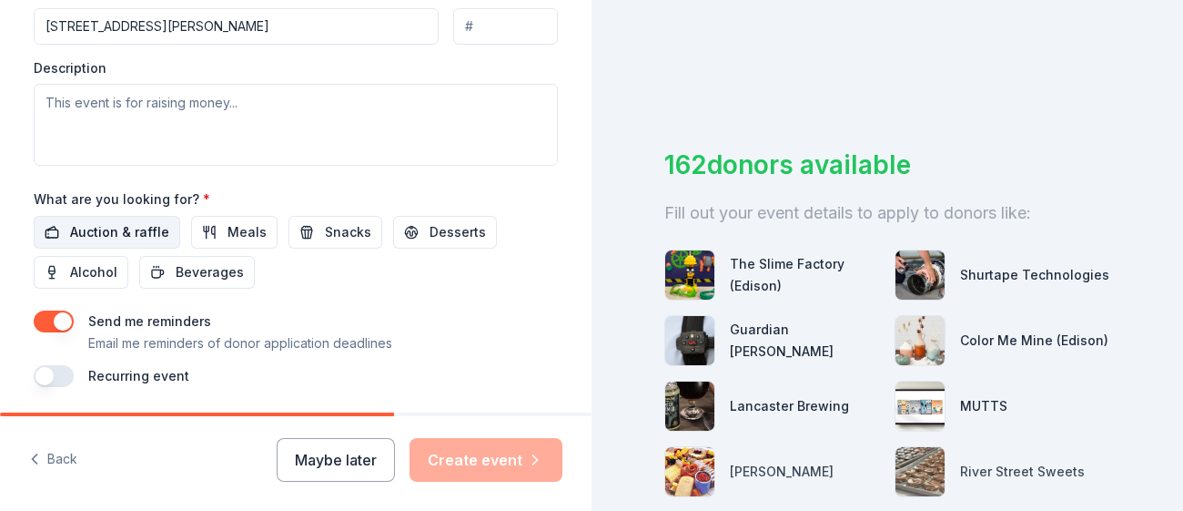
click at [116, 228] on span "Auction & raffle" at bounding box center [119, 232] width 99 height 22
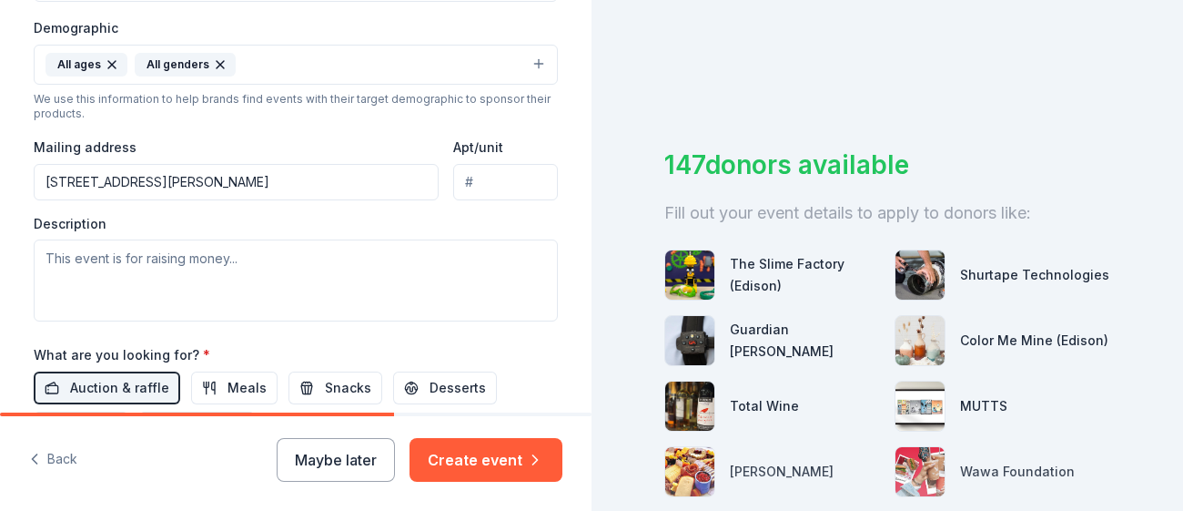
scroll to position [589, 0]
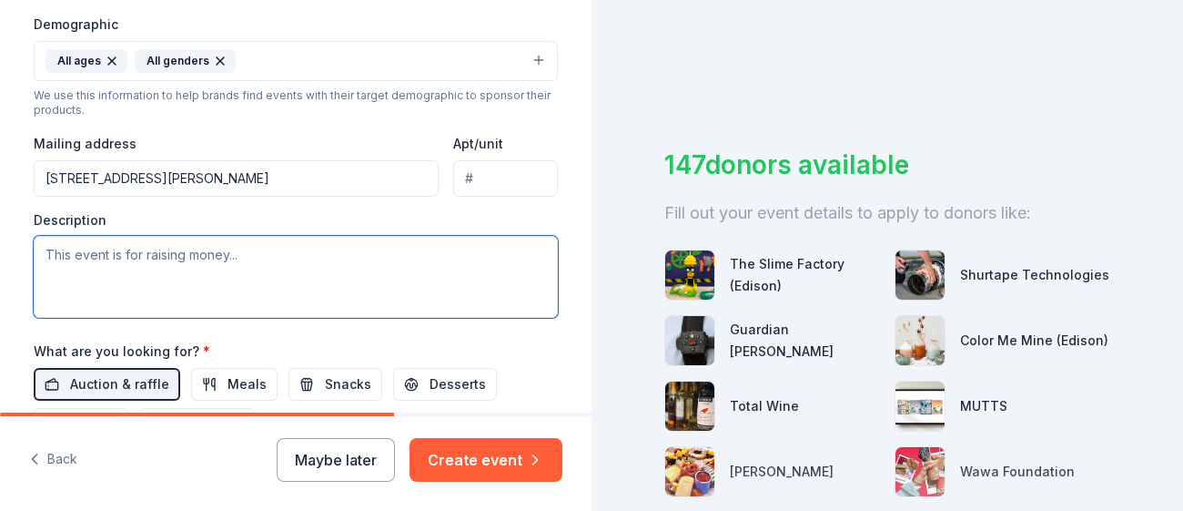
click at [231, 251] on textarea at bounding box center [296, 277] width 524 height 82
paste textarea "Matthew Jago Elementary School PTO 99 Glen Cove Avenue Sewaren, NJ 07077 mjspto…"
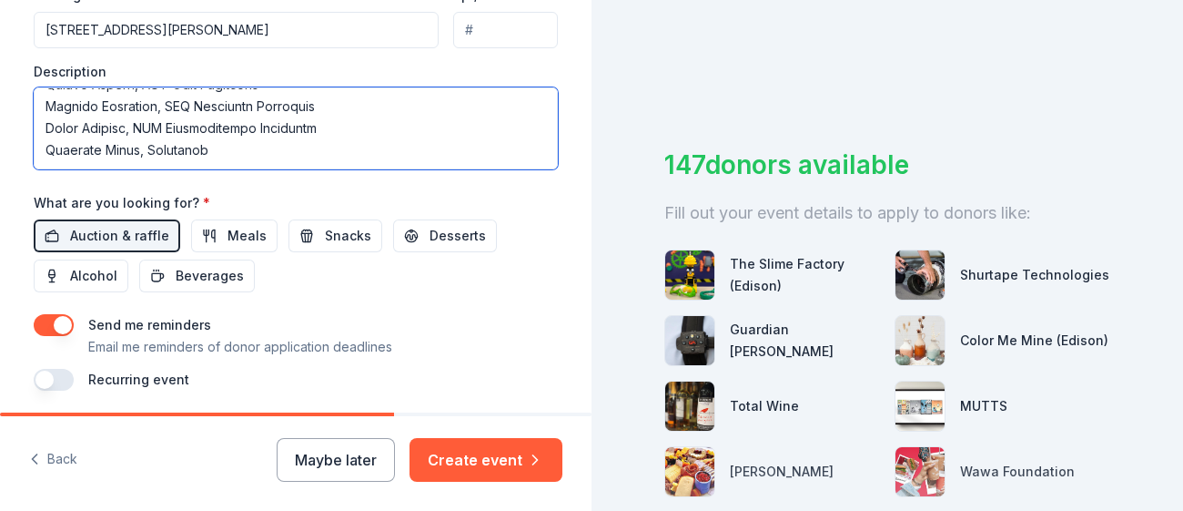
scroll to position [746, 0]
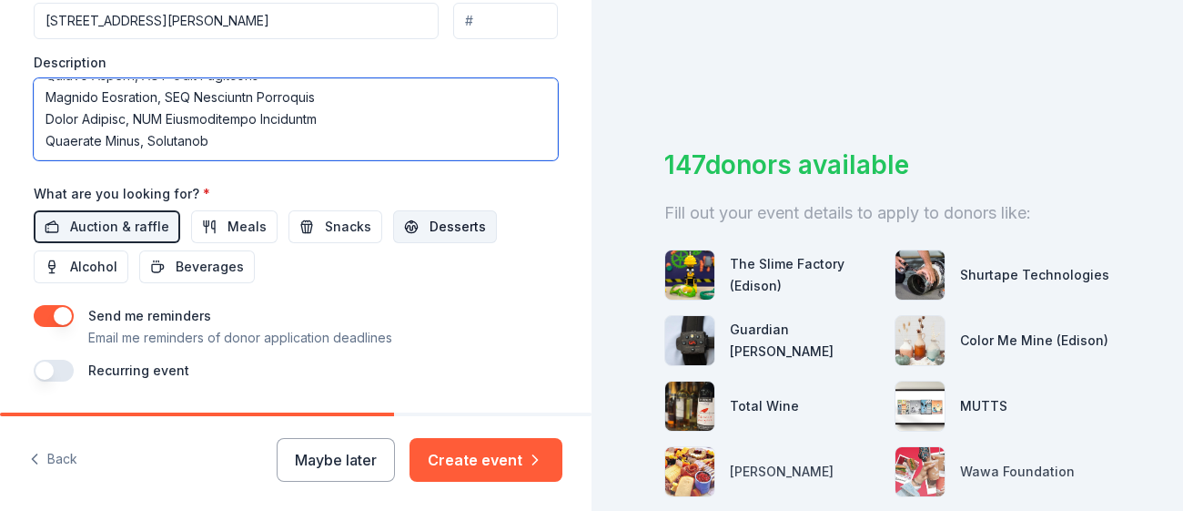
type textarea "Matthew Jago Elementary School PTO 99 Glen Cove Avenue Sewaren, NJ 07077 mjspto…"
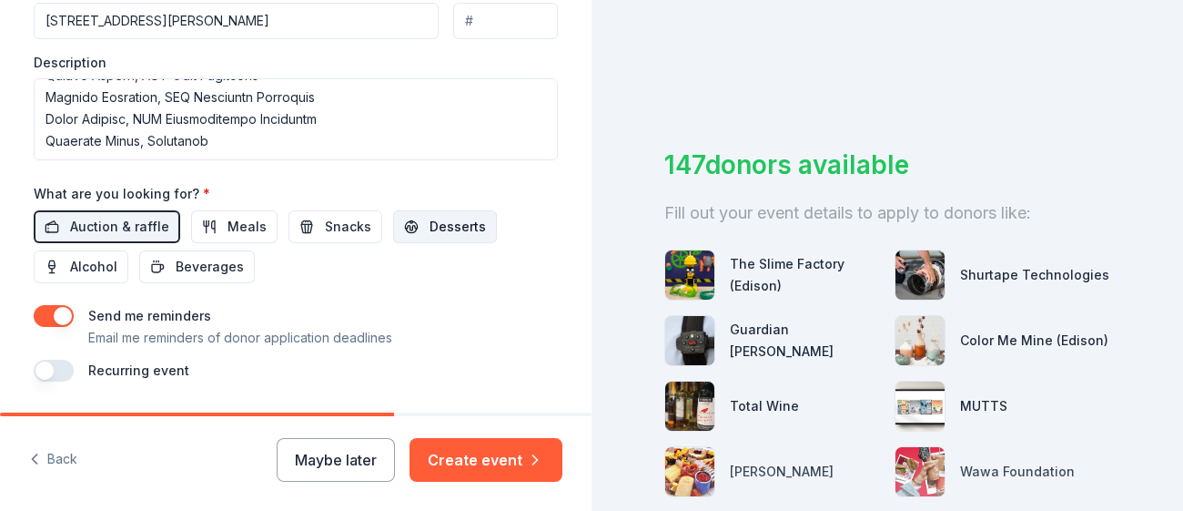
click at [416, 210] on button "Desserts" at bounding box center [445, 226] width 104 height 33
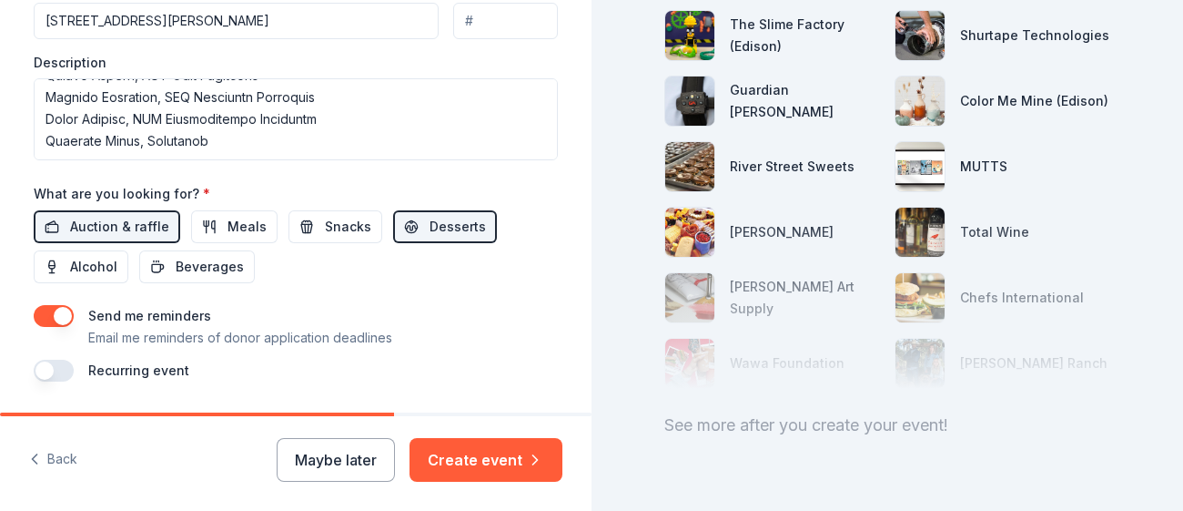
scroll to position [284, 0]
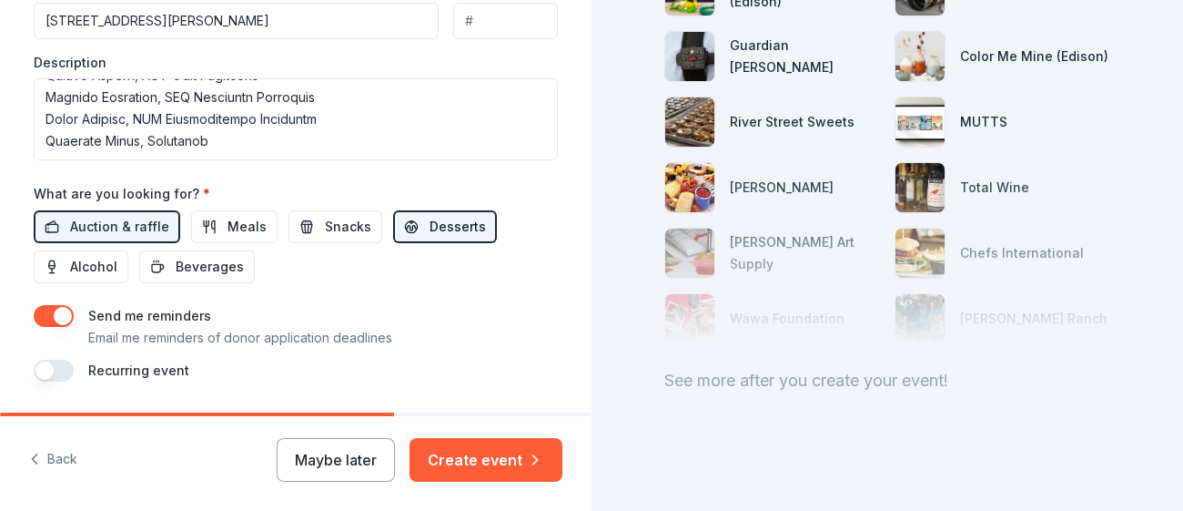
click at [465, 217] on span "Desserts" at bounding box center [458, 227] width 56 height 22
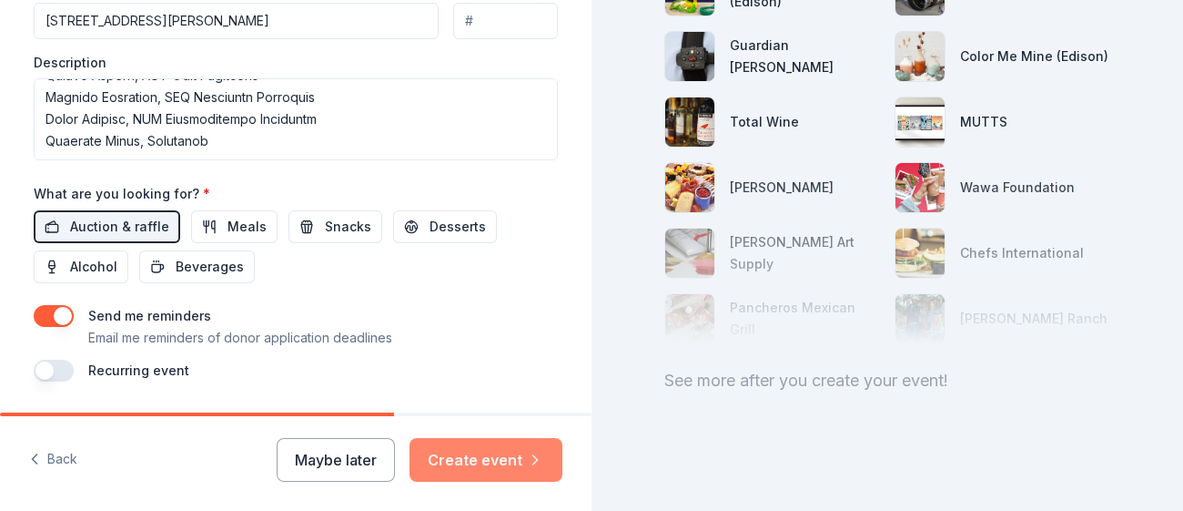
click at [520, 473] on button "Create event" at bounding box center [486, 460] width 153 height 44
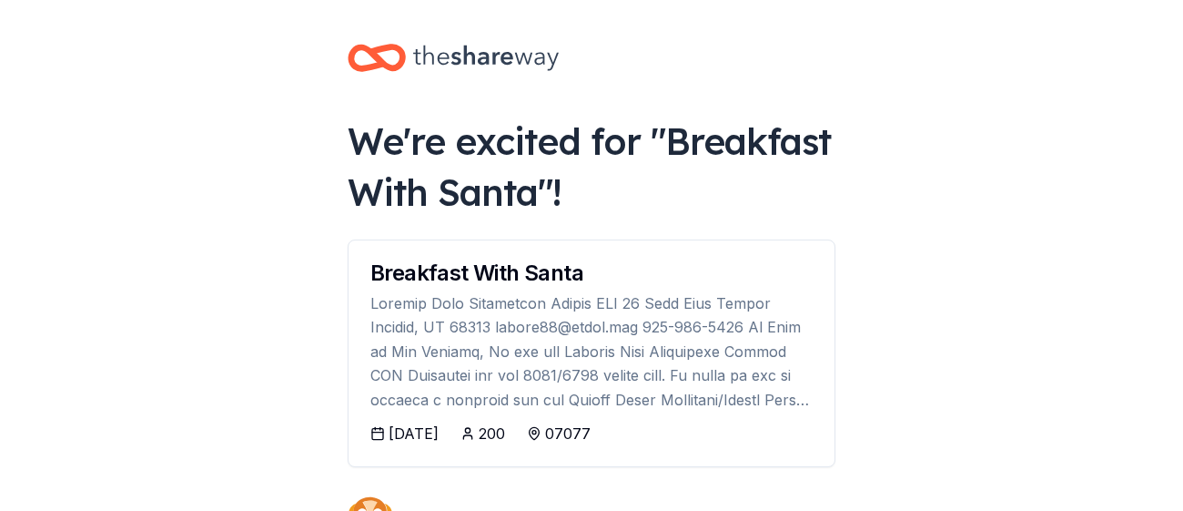
scroll to position [281, 0]
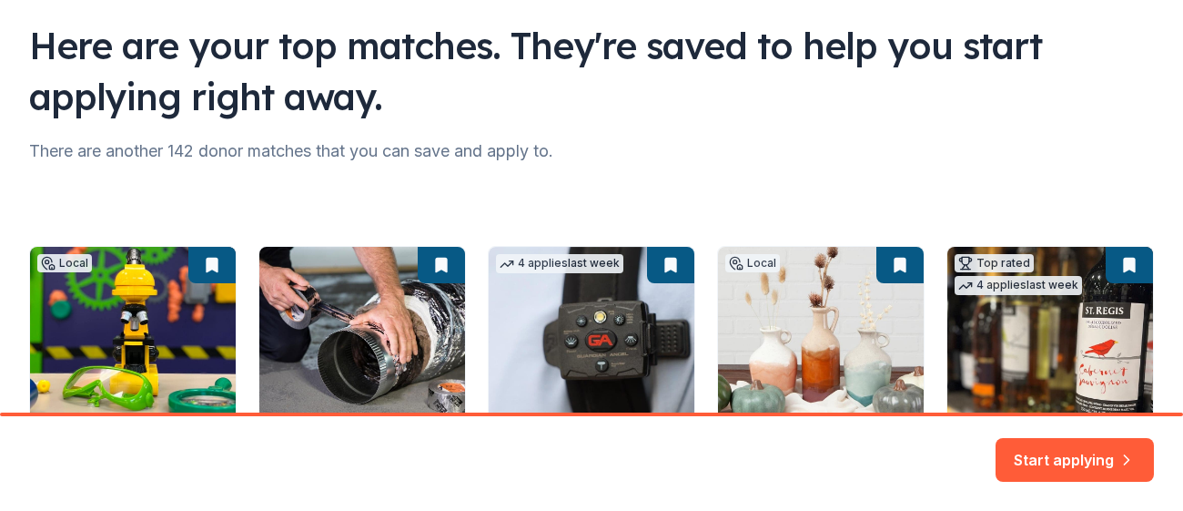
scroll to position [351, 0]
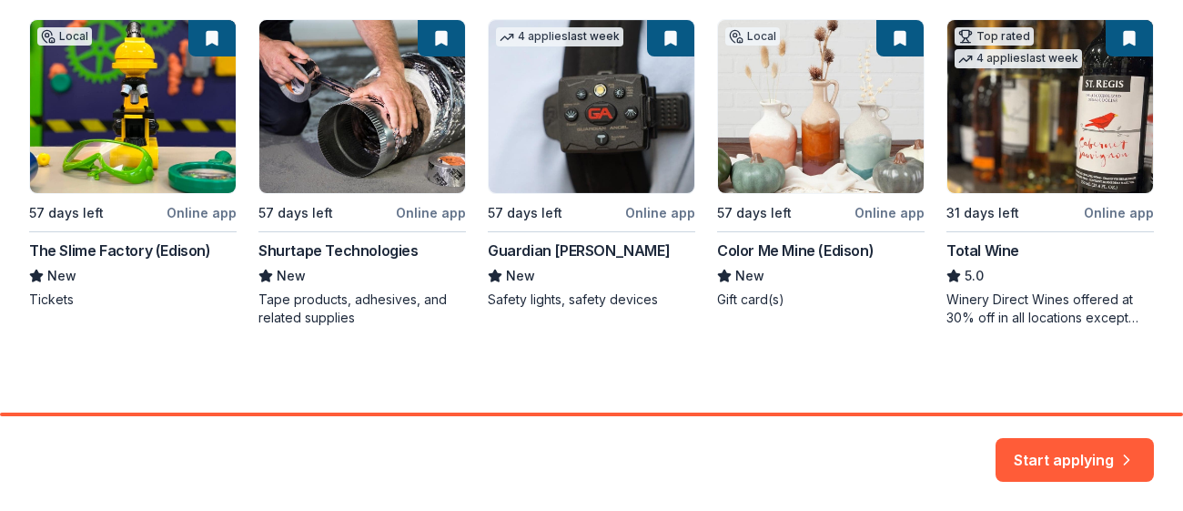
click at [798, 156] on div "Local 57 days left Online app The Slime Factory (Edison) New Tickets 57 days le…" at bounding box center [591, 173] width 1125 height 308
click at [867, 208] on div "Local 57 days left Online app The Slime Factory (Edison) New Tickets 57 days le…" at bounding box center [591, 173] width 1125 height 308
click at [1073, 457] on button "Start applying" at bounding box center [1075, 449] width 158 height 44
click at [1042, 455] on div "Start applying" at bounding box center [1075, 460] width 158 height 44
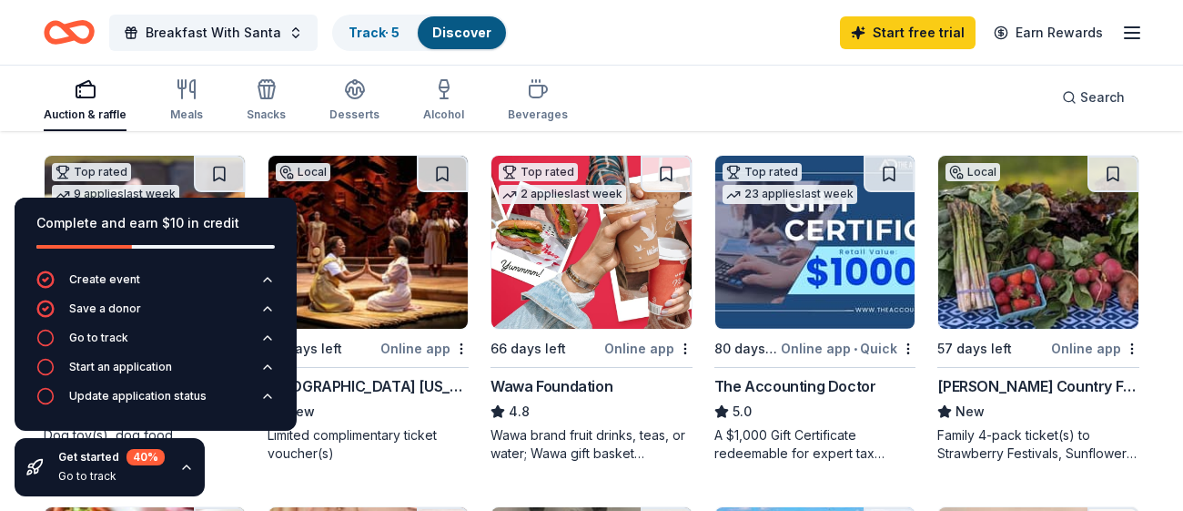
scroll to position [532, 0]
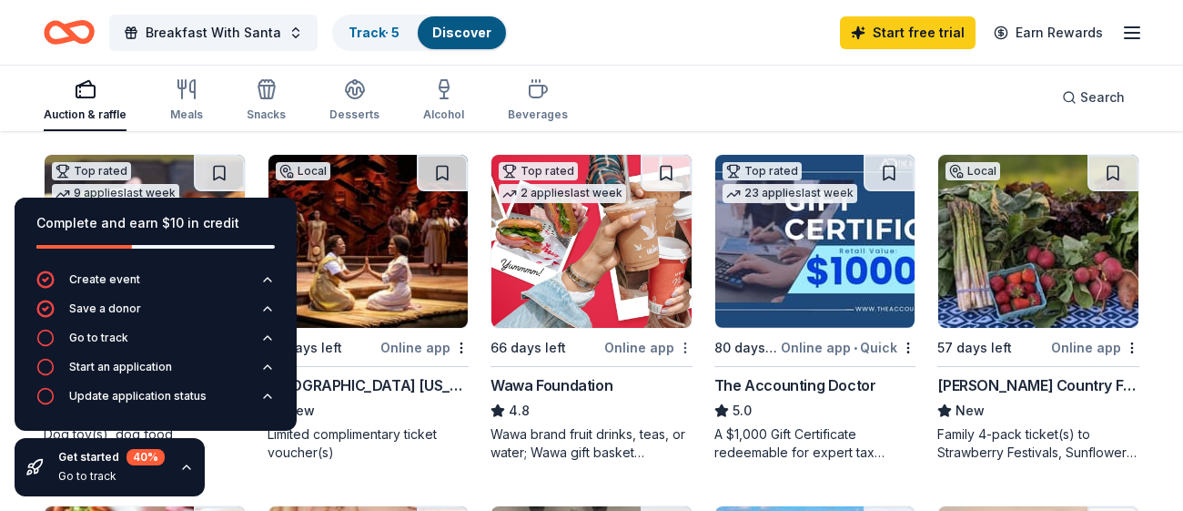
click at [592, 313] on img at bounding box center [592, 241] width 200 height 173
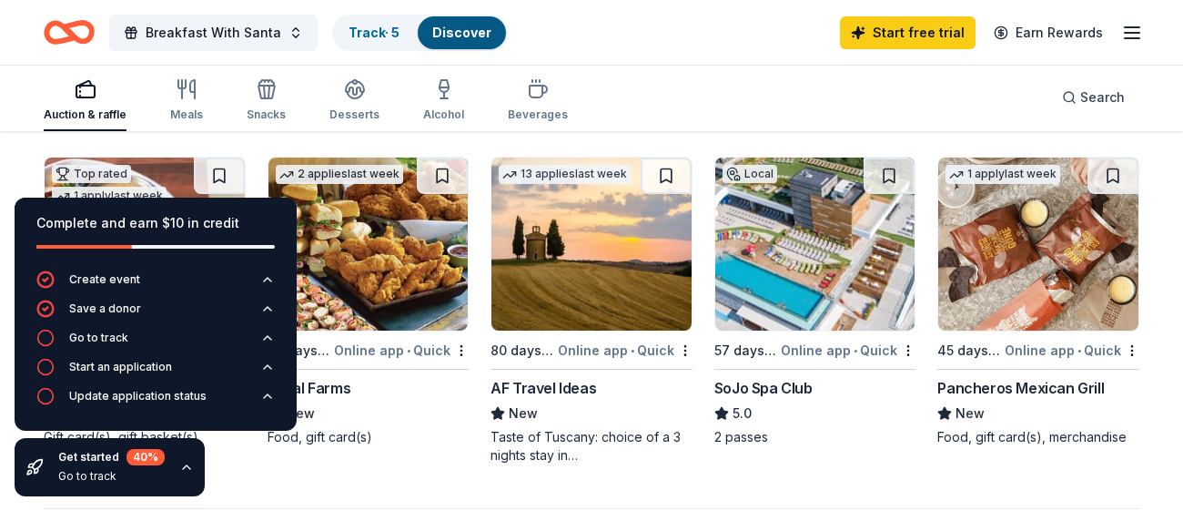
scroll to position [1236, 0]
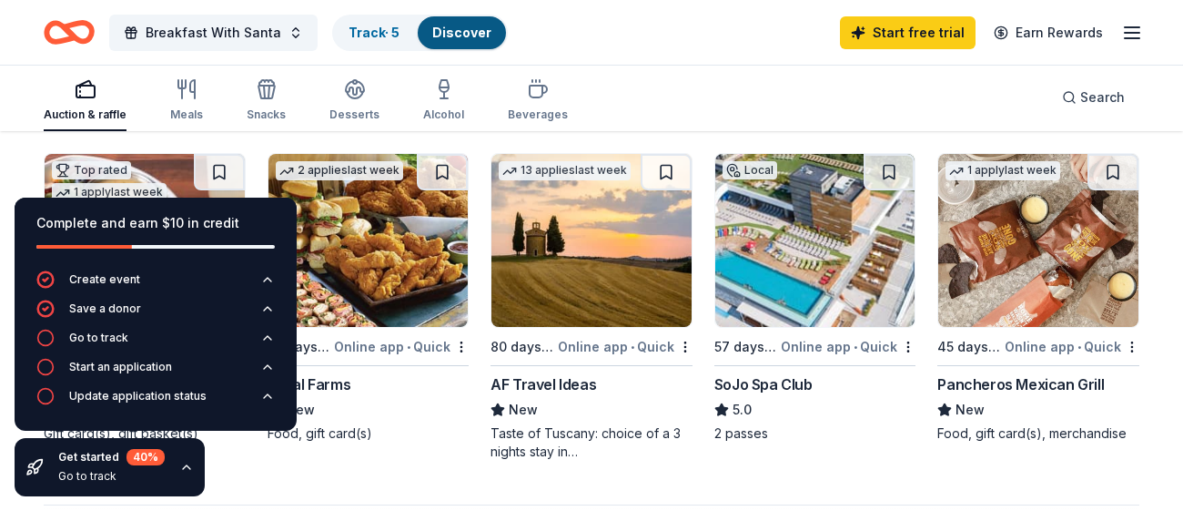
click at [860, 337] on div "Online app • Quick" at bounding box center [848, 346] width 135 height 23
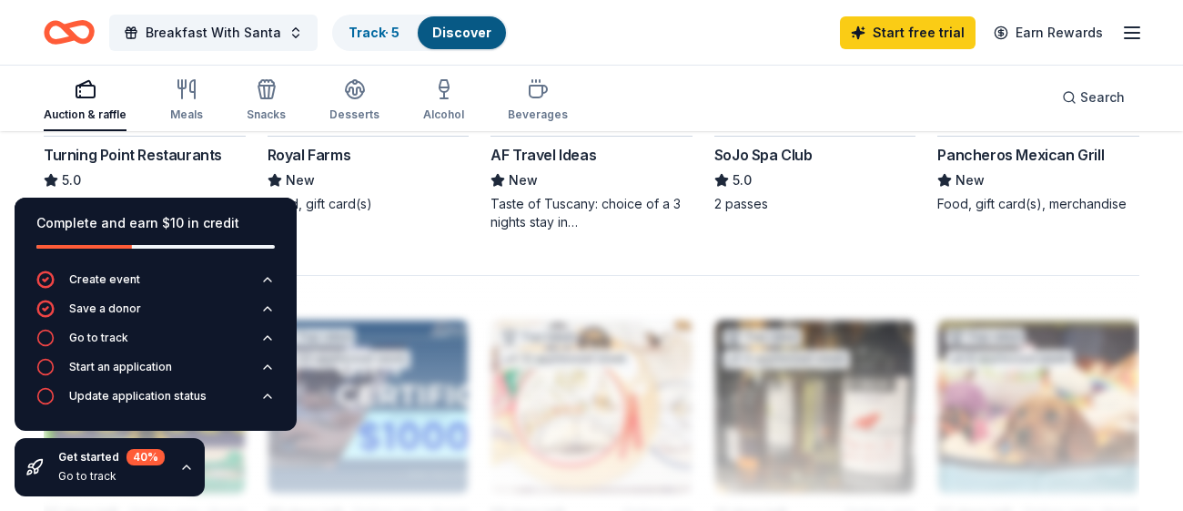
scroll to position [1468, 0]
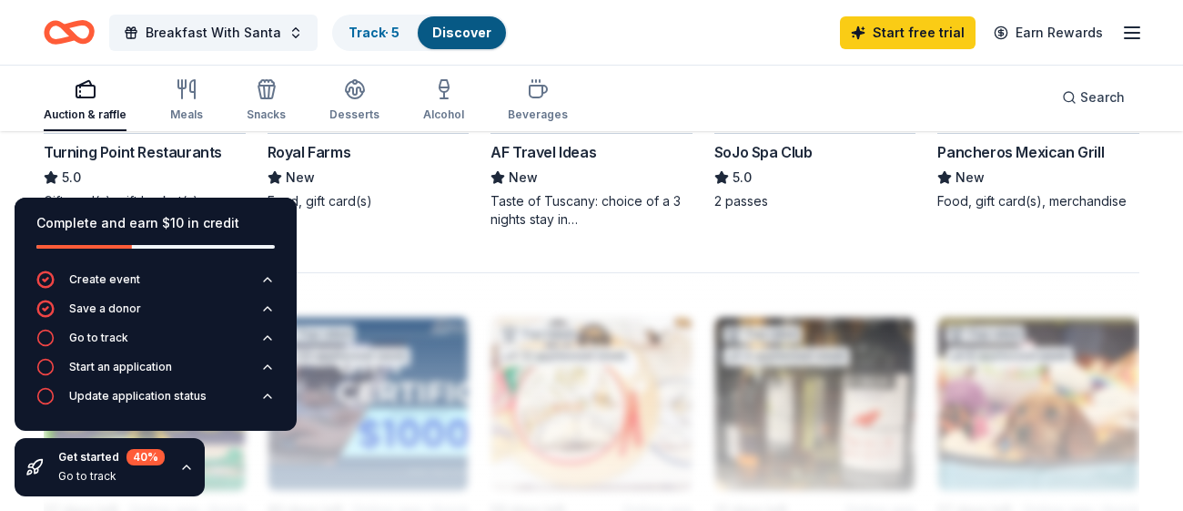
click at [185, 467] on icon "button" at bounding box center [186, 467] width 7 height 4
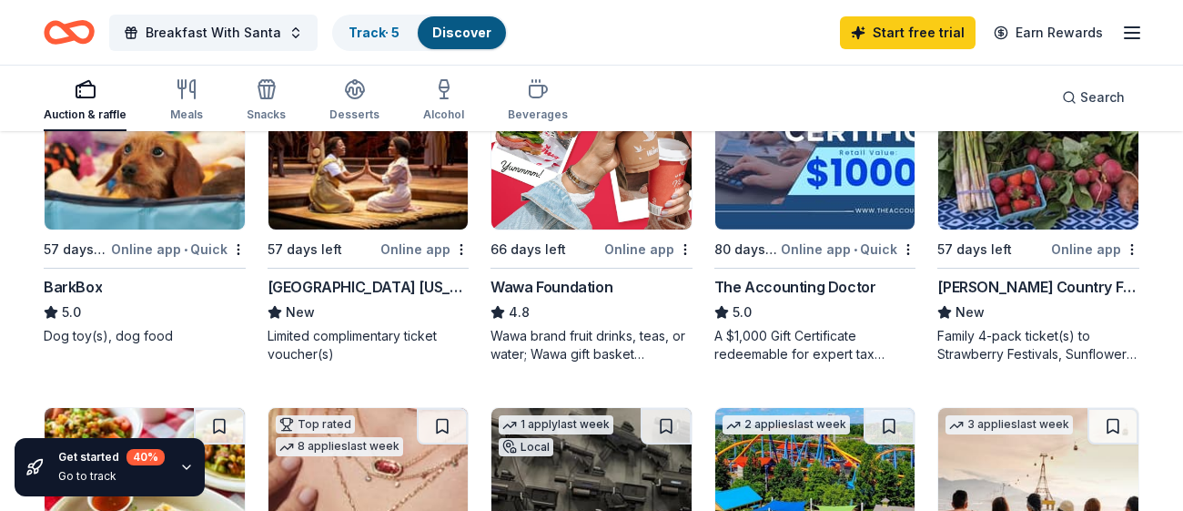
scroll to position [630, 0]
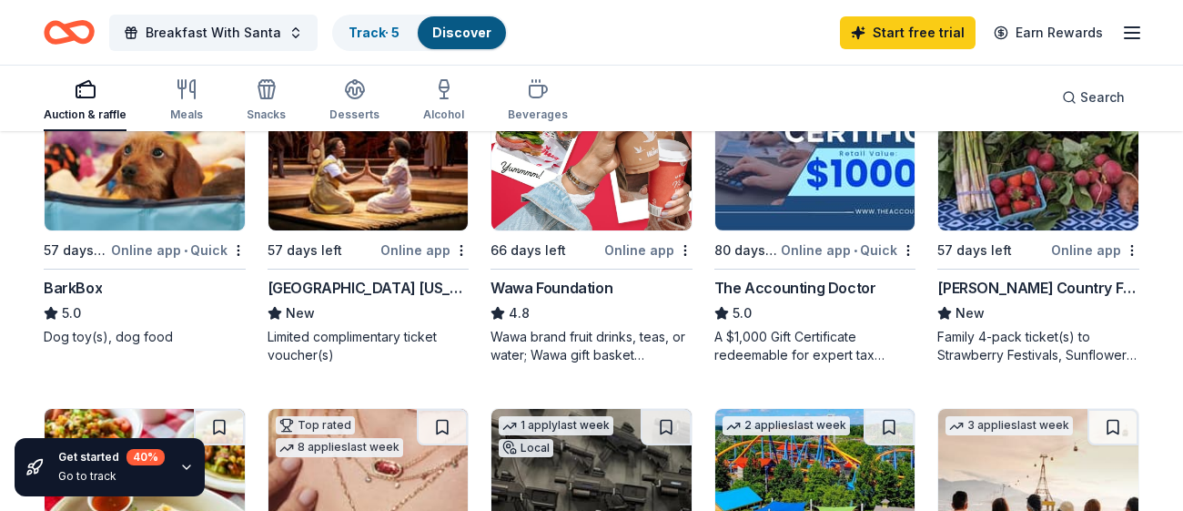
click at [434, 244] on div "Online app" at bounding box center [424, 249] width 88 height 23
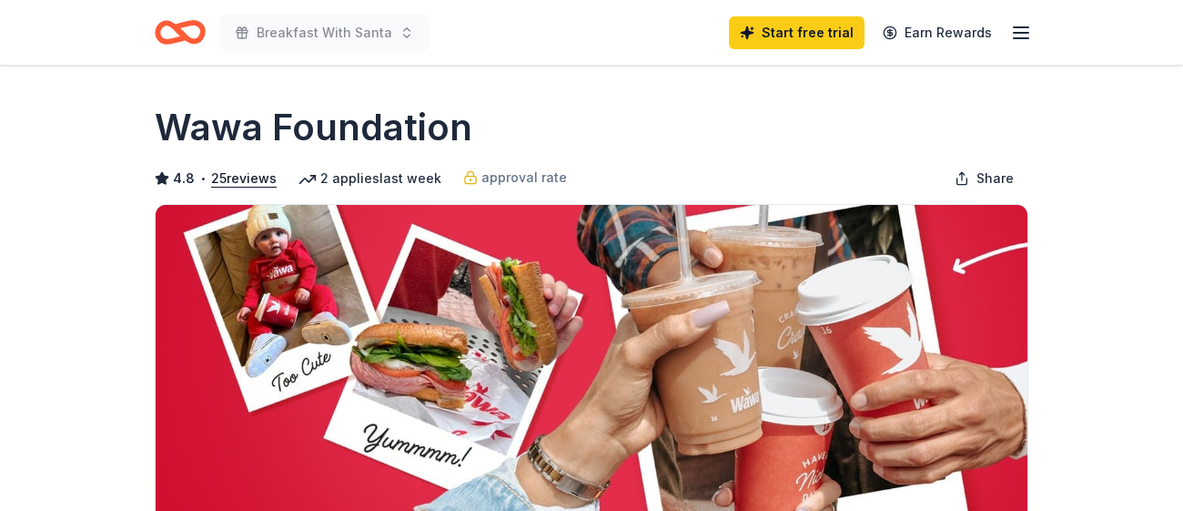
scroll to position [433, 0]
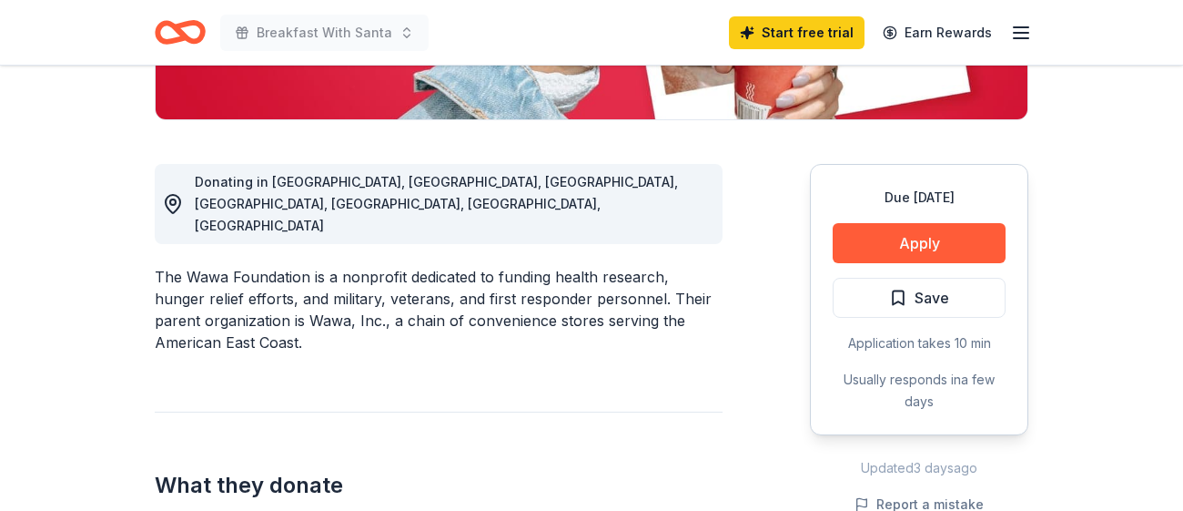
click at [906, 247] on button "Apply" at bounding box center [919, 243] width 173 height 40
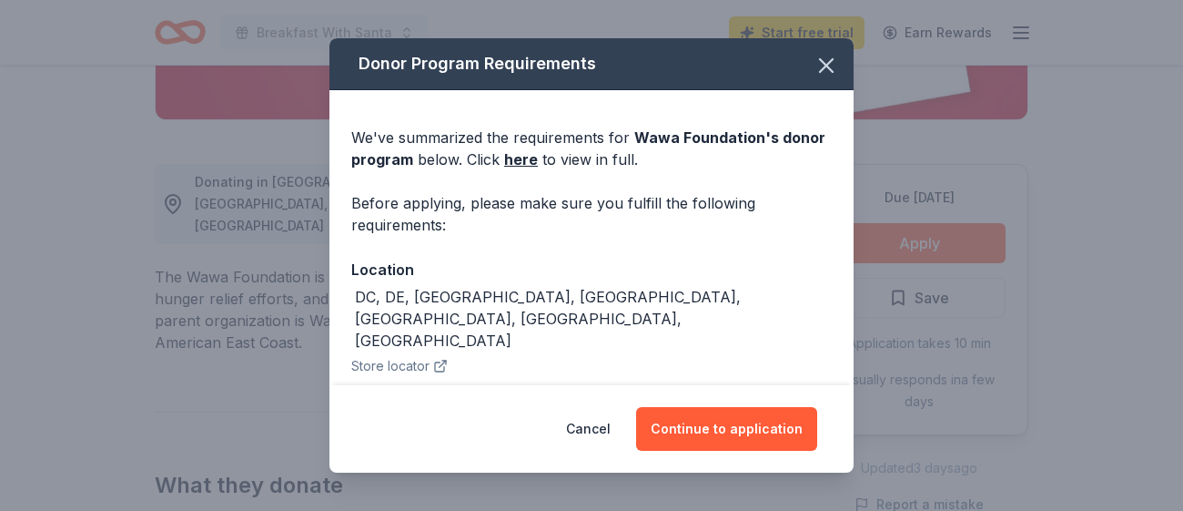
click at [521, 399] on div "Cancel Continue to application" at bounding box center [592, 428] width 524 height 87
click at [485, 399] on div "Preferred recipient" at bounding box center [591, 411] width 481 height 24
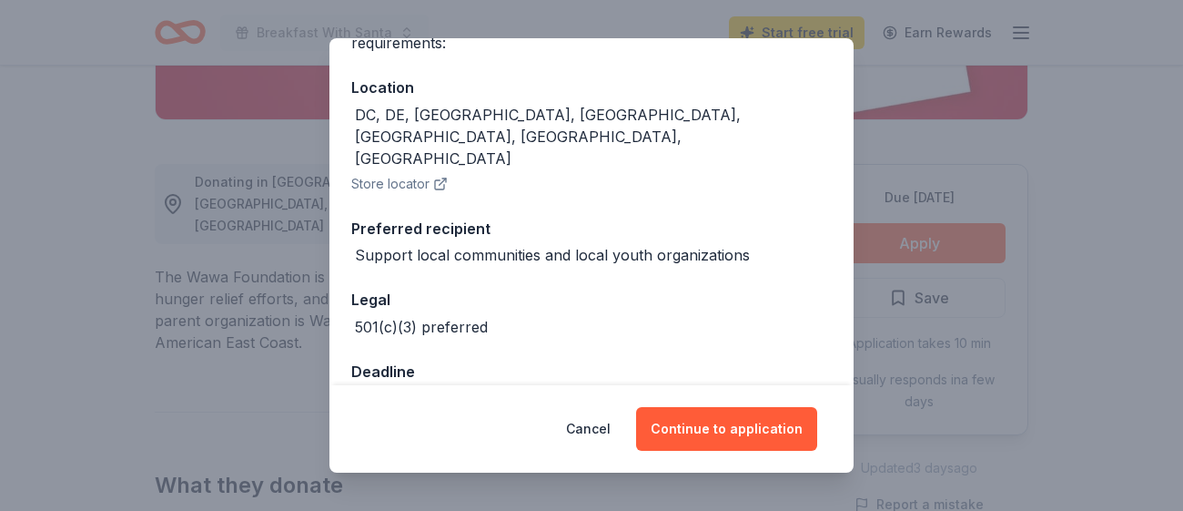
scroll to position [187, 0]
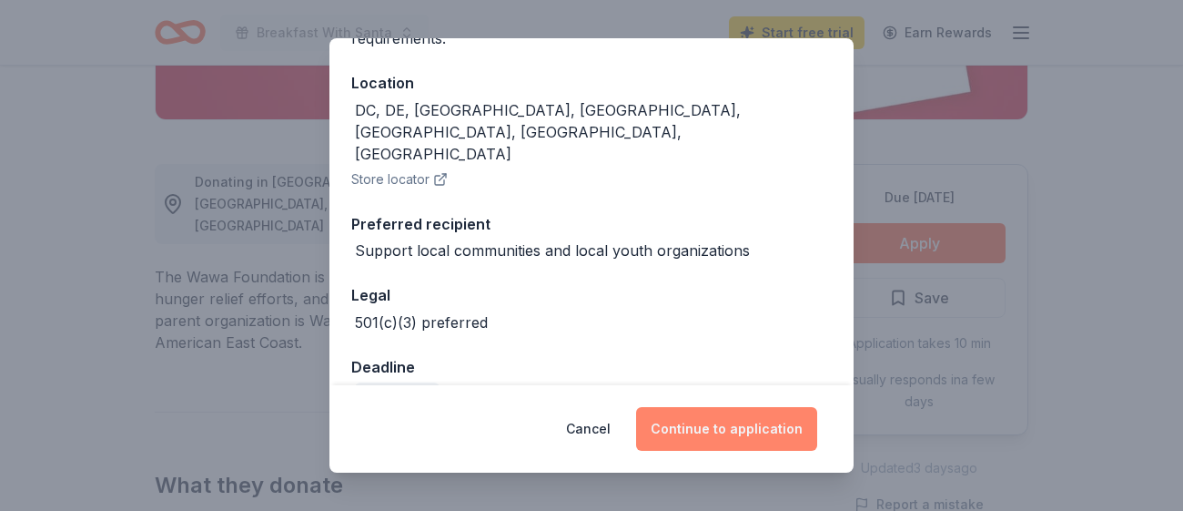
click at [700, 424] on button "Continue to application" at bounding box center [726, 429] width 181 height 44
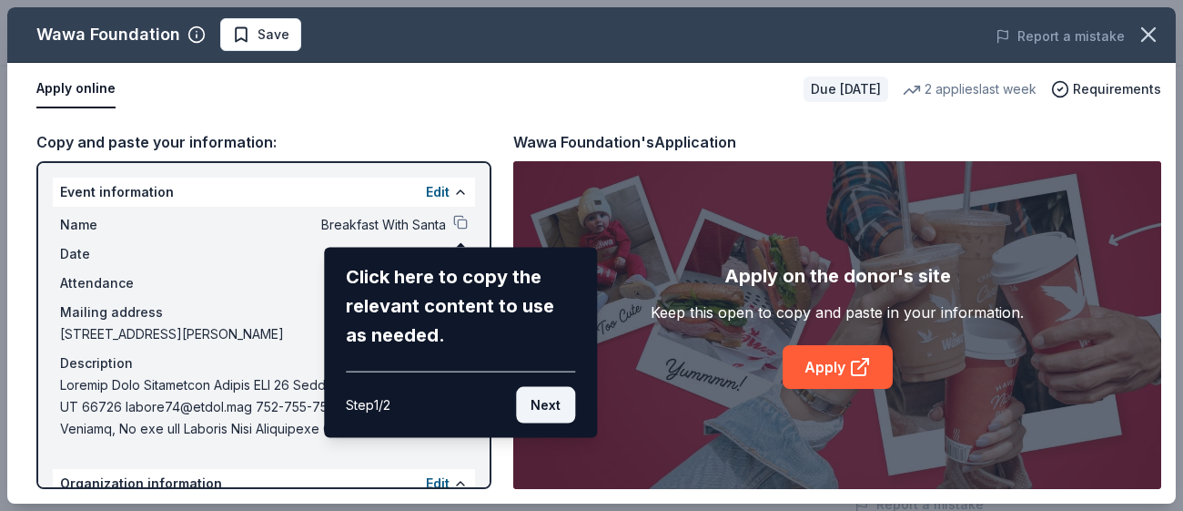
click at [551, 411] on button "Next" at bounding box center [545, 405] width 59 height 36
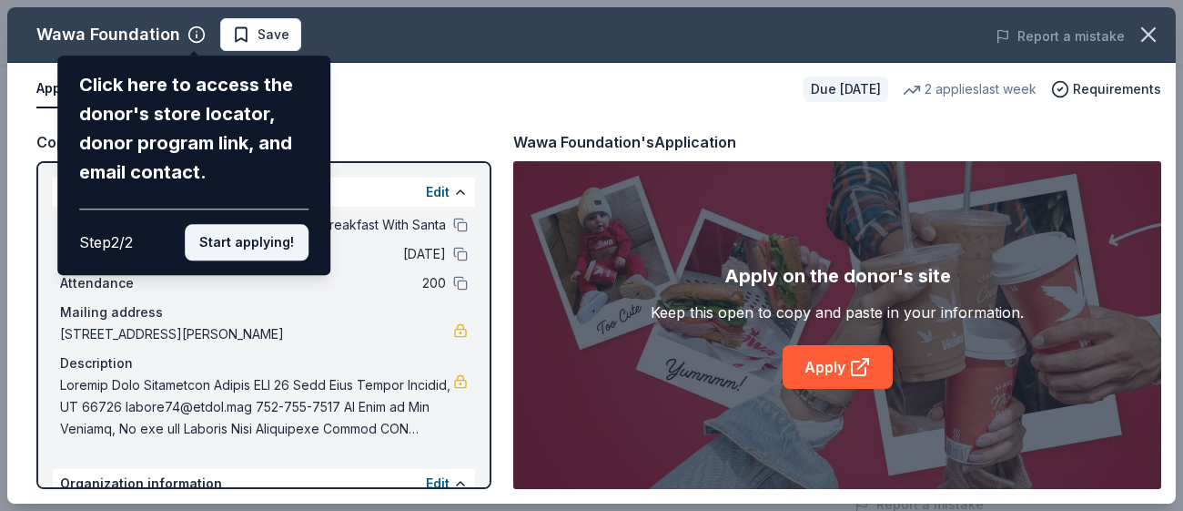
click at [293, 252] on button "Start applying!" at bounding box center [247, 242] width 124 height 36
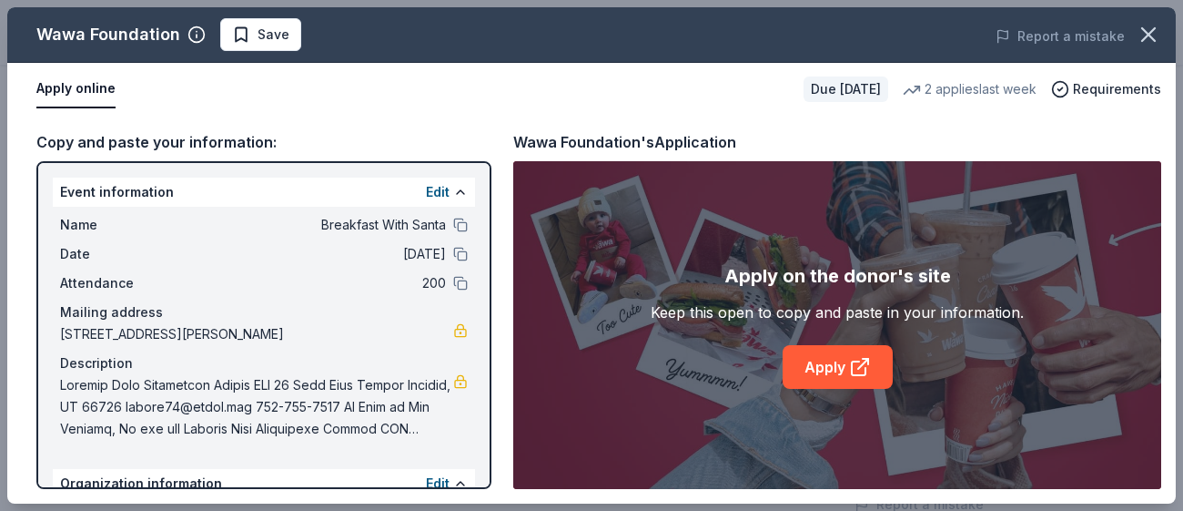
scroll to position [147, 0]
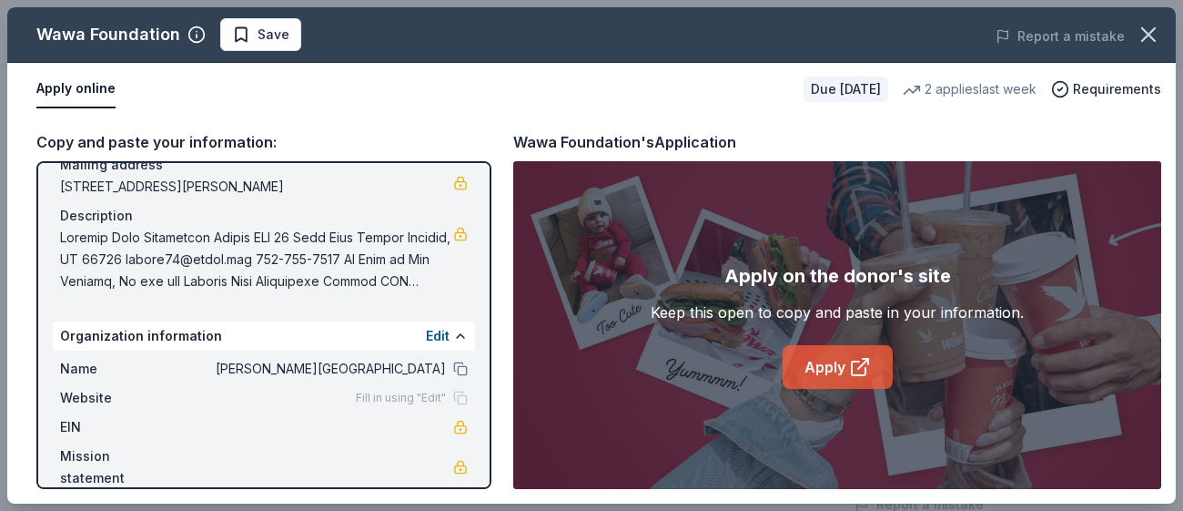
click at [821, 361] on link "Apply" at bounding box center [838, 367] width 110 height 44
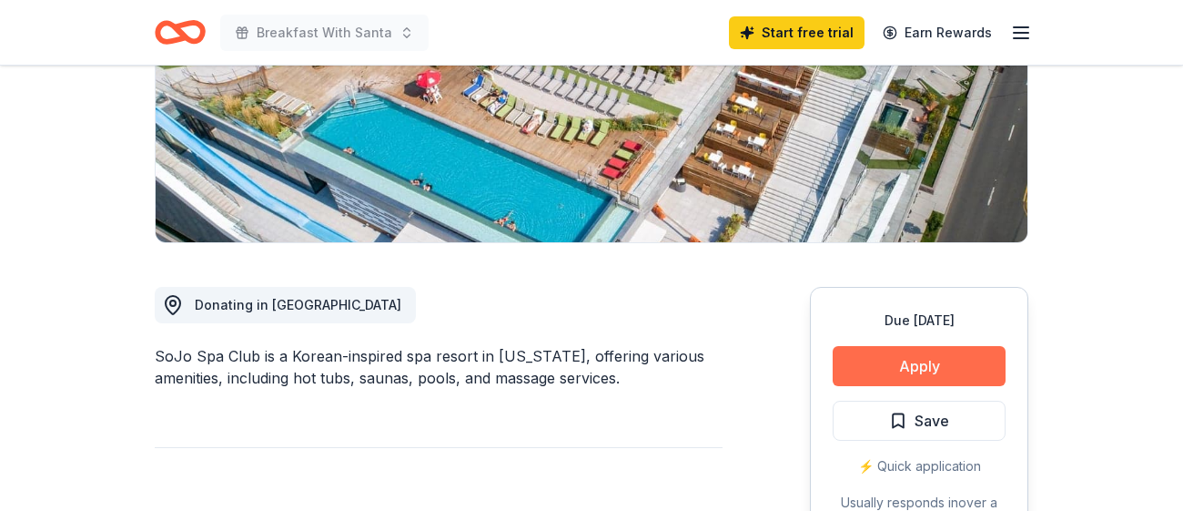
click at [883, 371] on button "Apply" at bounding box center [919, 366] width 173 height 40
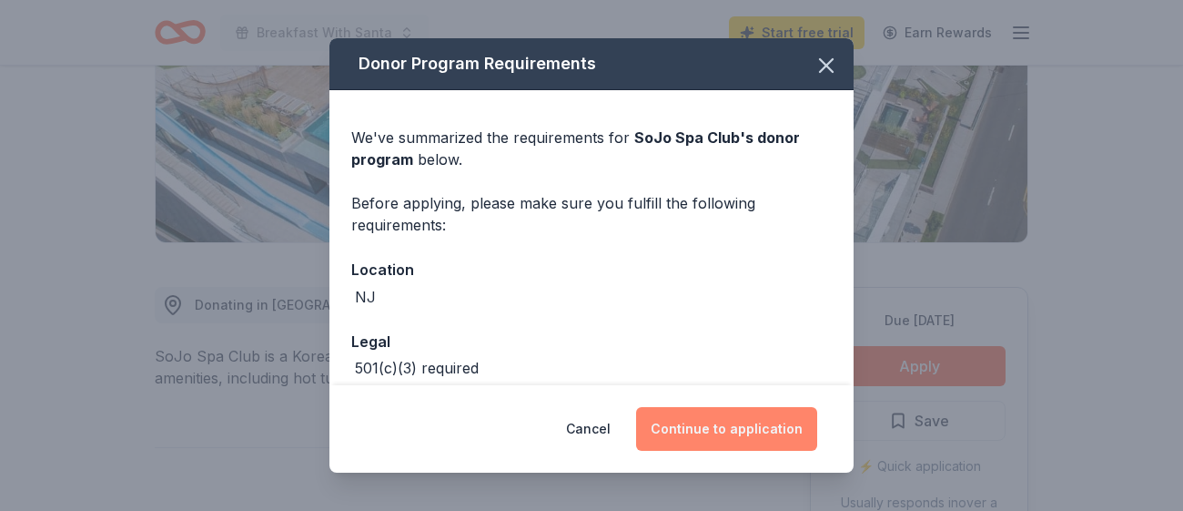
click at [732, 430] on button "Continue to application" at bounding box center [726, 429] width 181 height 44
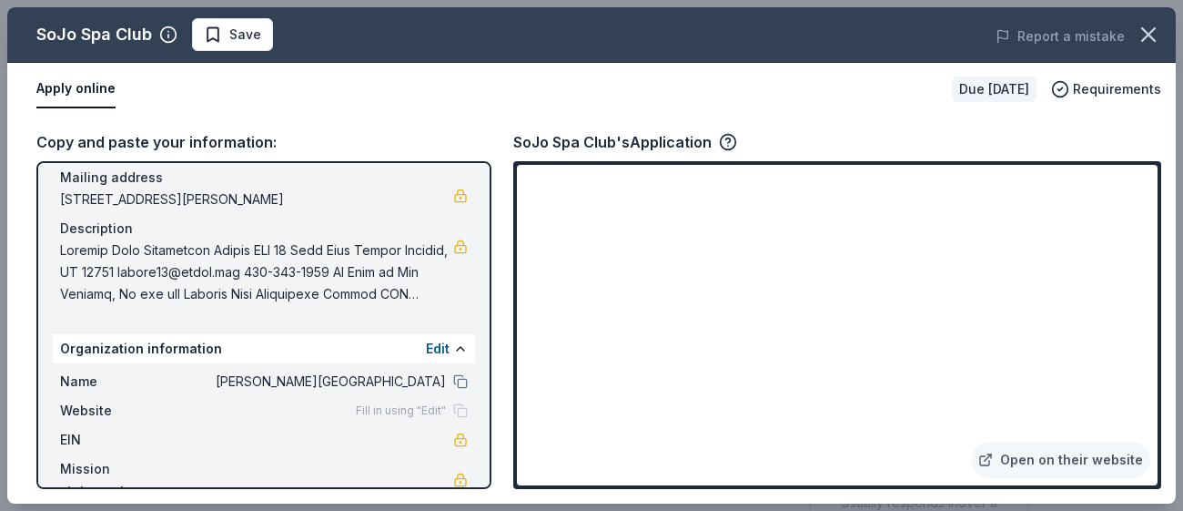
scroll to position [147, 0]
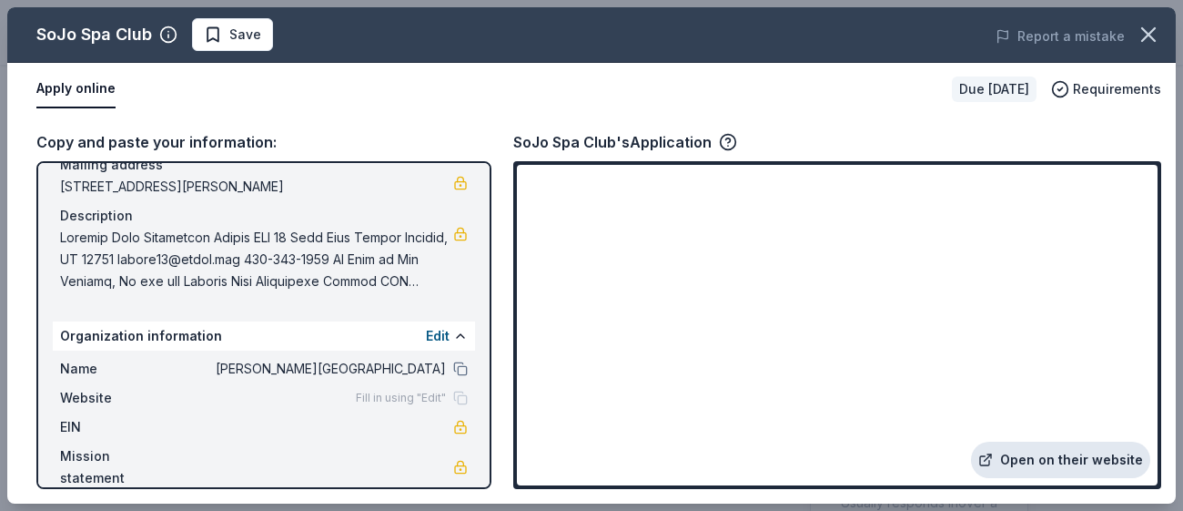
click at [1065, 461] on link "Open on their website" at bounding box center [1060, 459] width 179 height 36
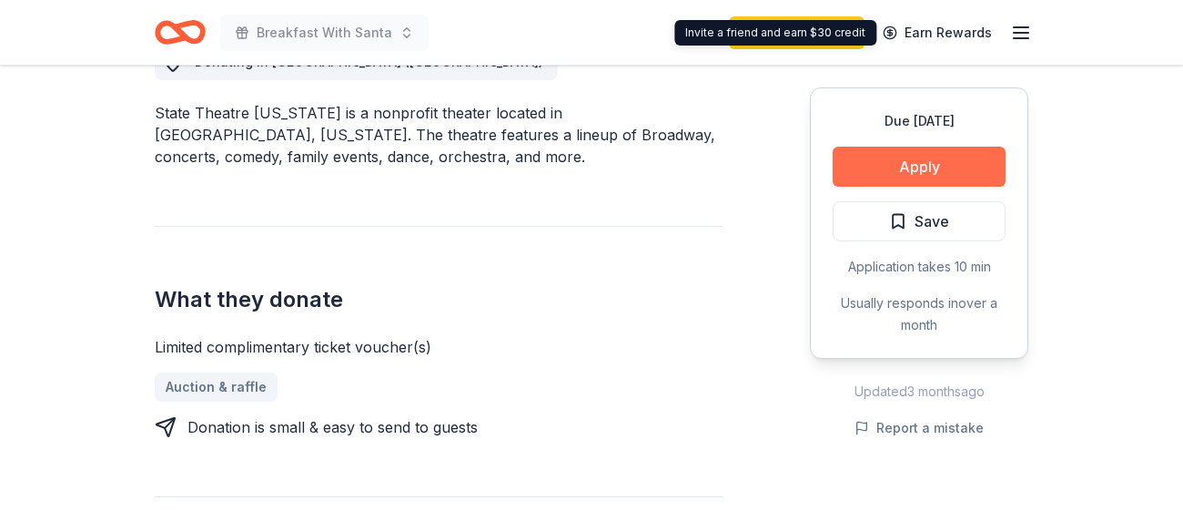
scroll to position [553, 0]
click at [940, 163] on button "Apply" at bounding box center [919, 167] width 173 height 40
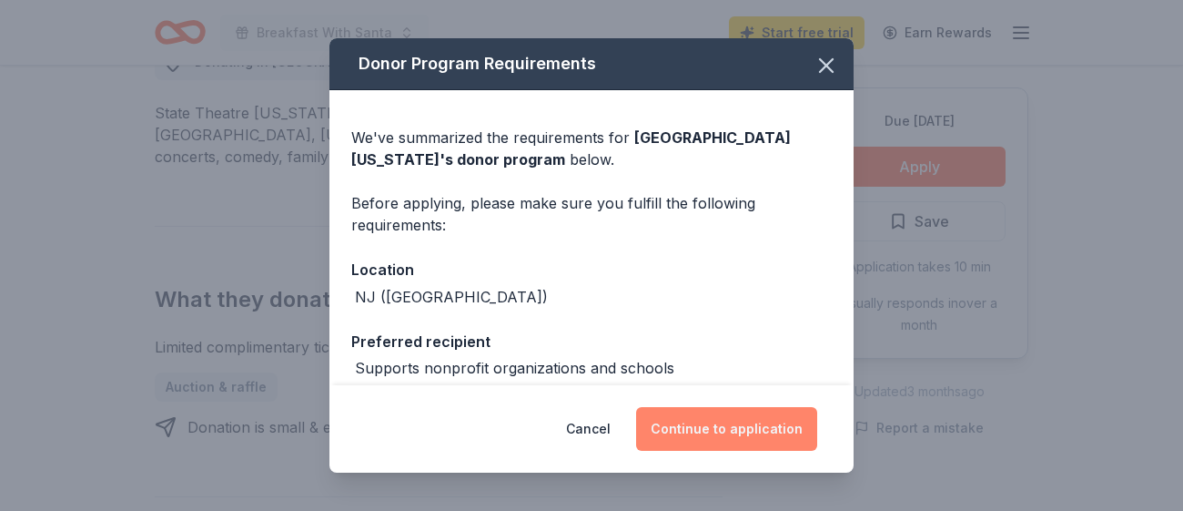
click at [701, 427] on button "Continue to application" at bounding box center [726, 429] width 181 height 44
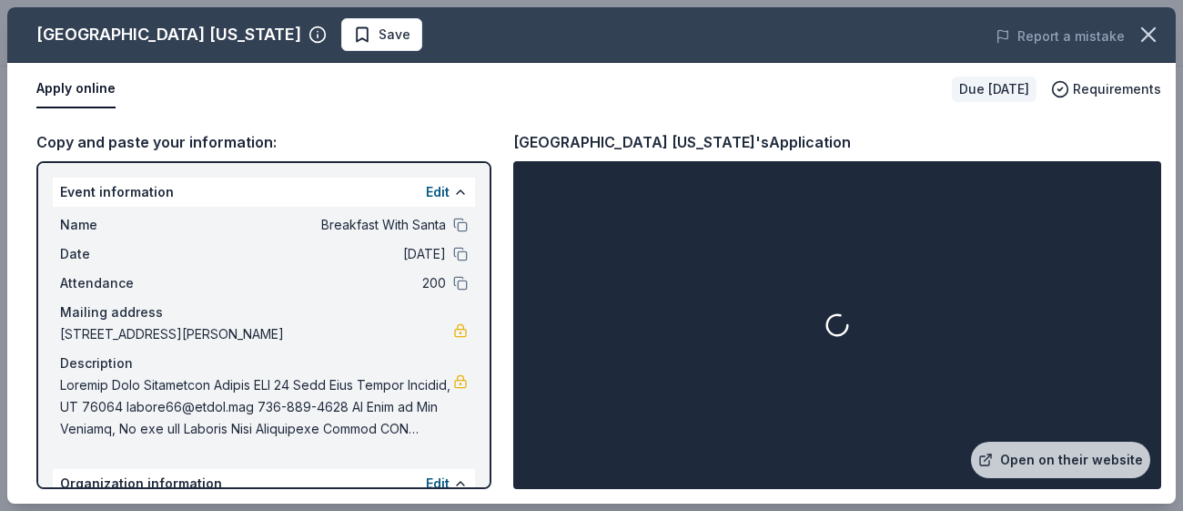
scroll to position [147, 0]
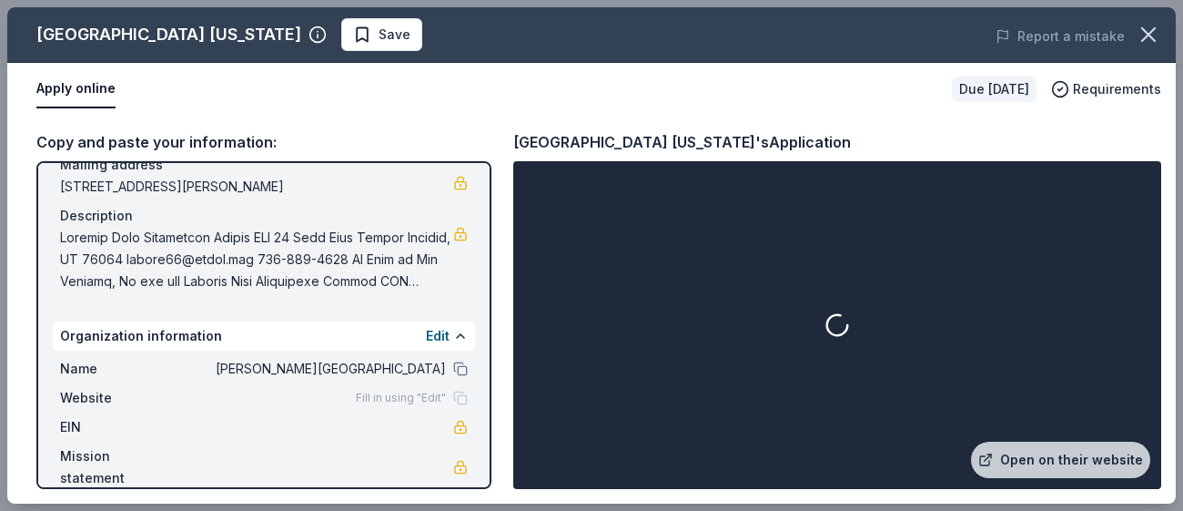
click at [472, 106] on div "Apply online" at bounding box center [486, 89] width 901 height 38
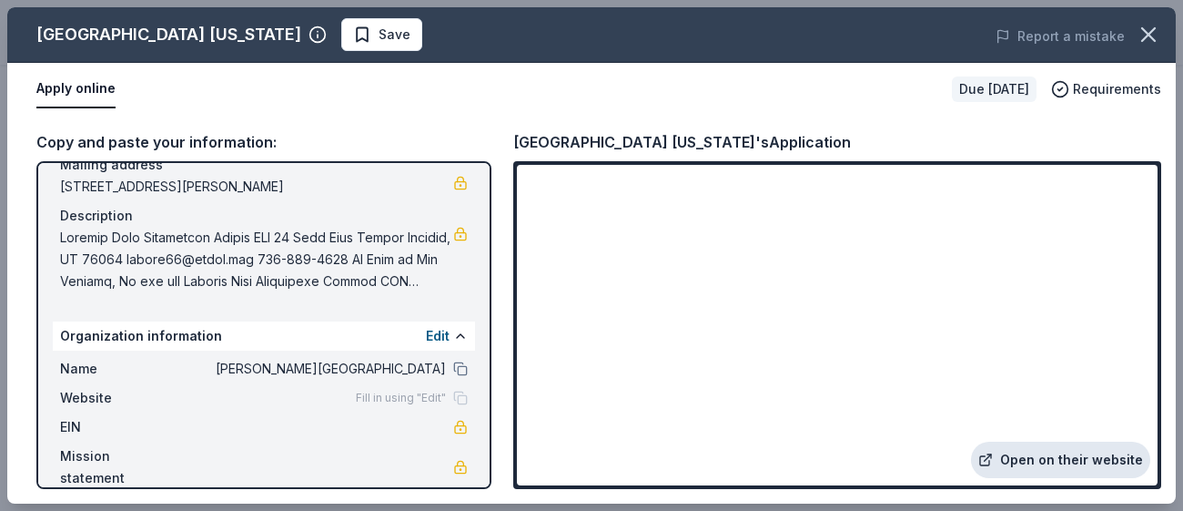
click at [1117, 454] on link "Open on their website" at bounding box center [1060, 459] width 179 height 36
